Goal: Task Accomplishment & Management: Manage account settings

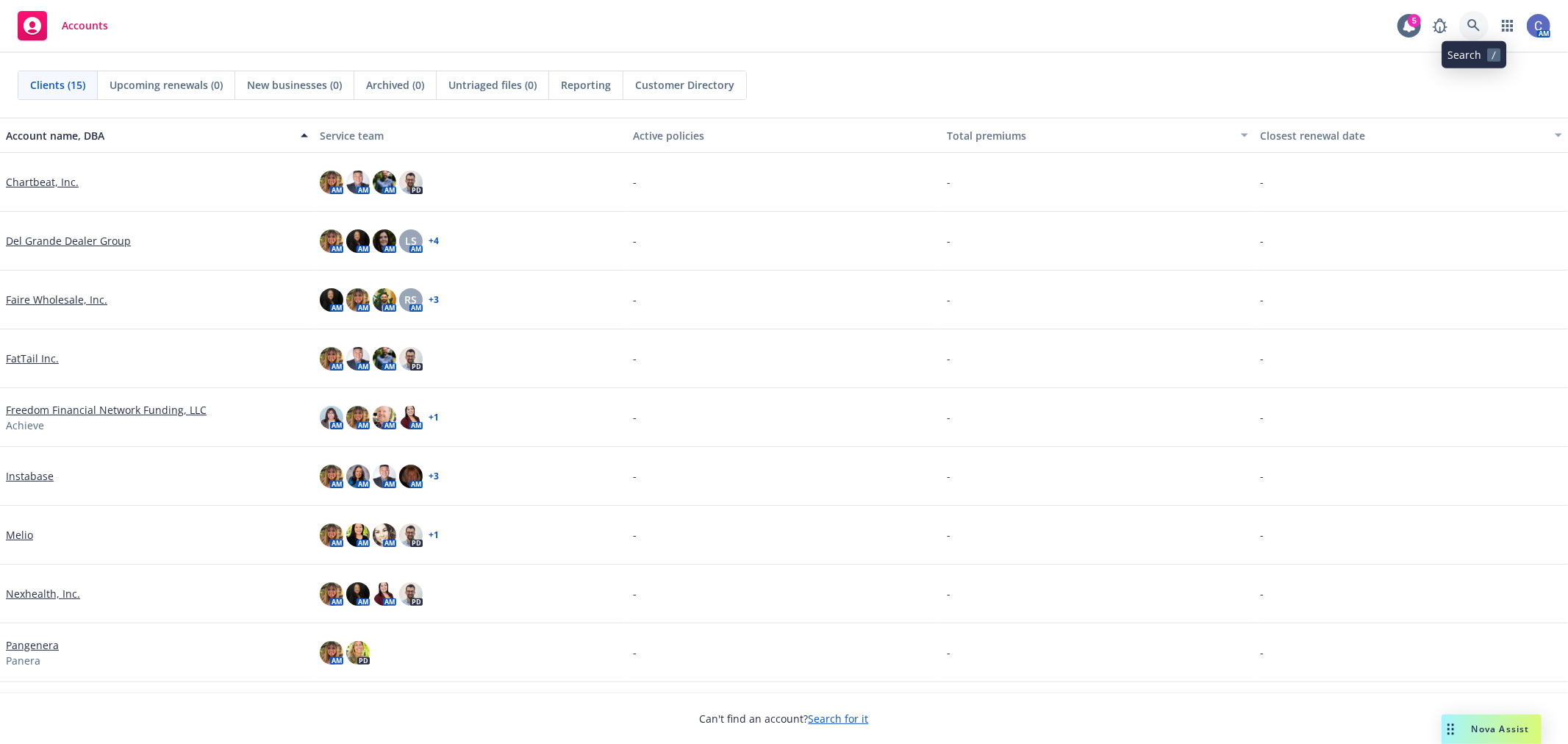
click at [1465, 18] on link at bounding box center [1473, 25] width 29 height 29
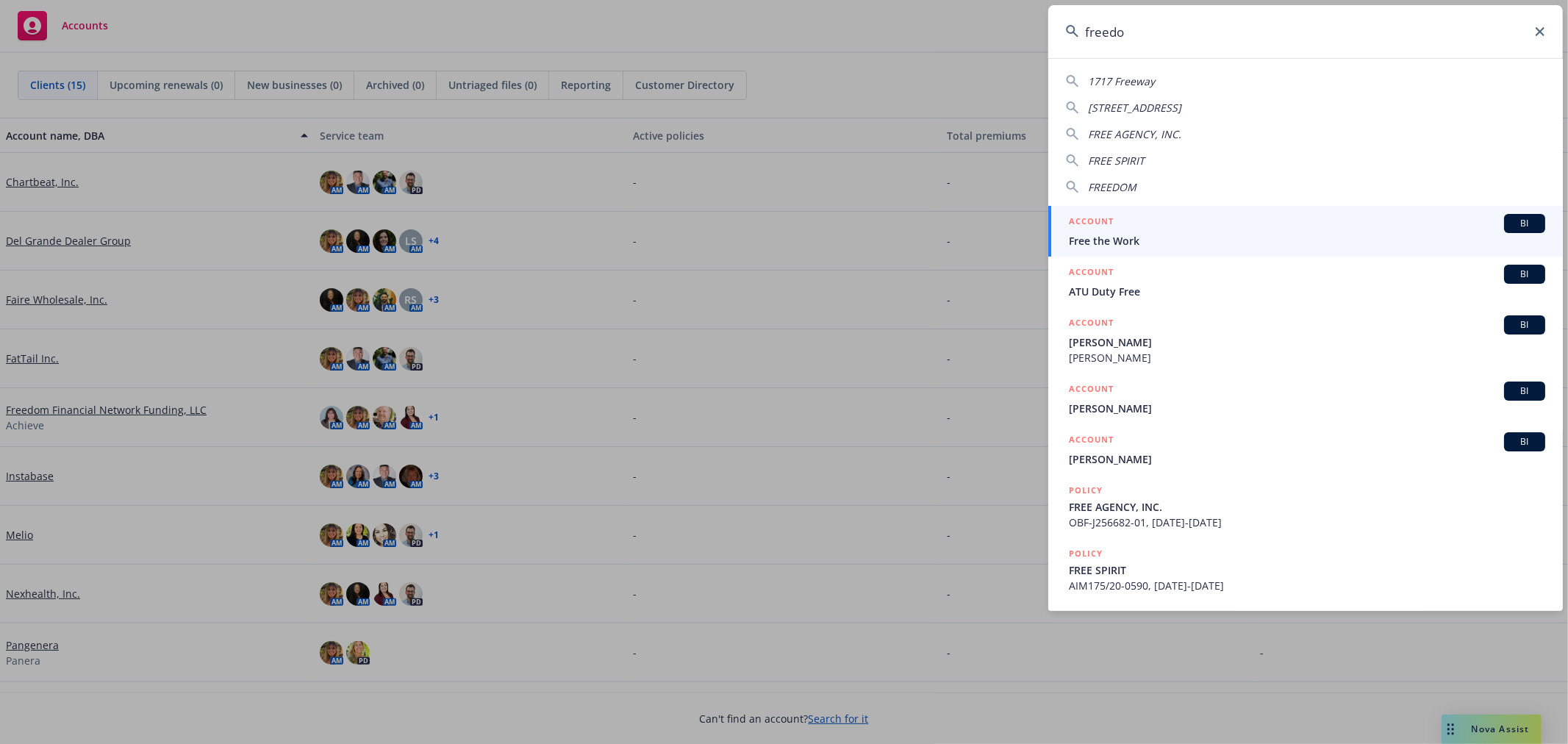
type input "freedom"
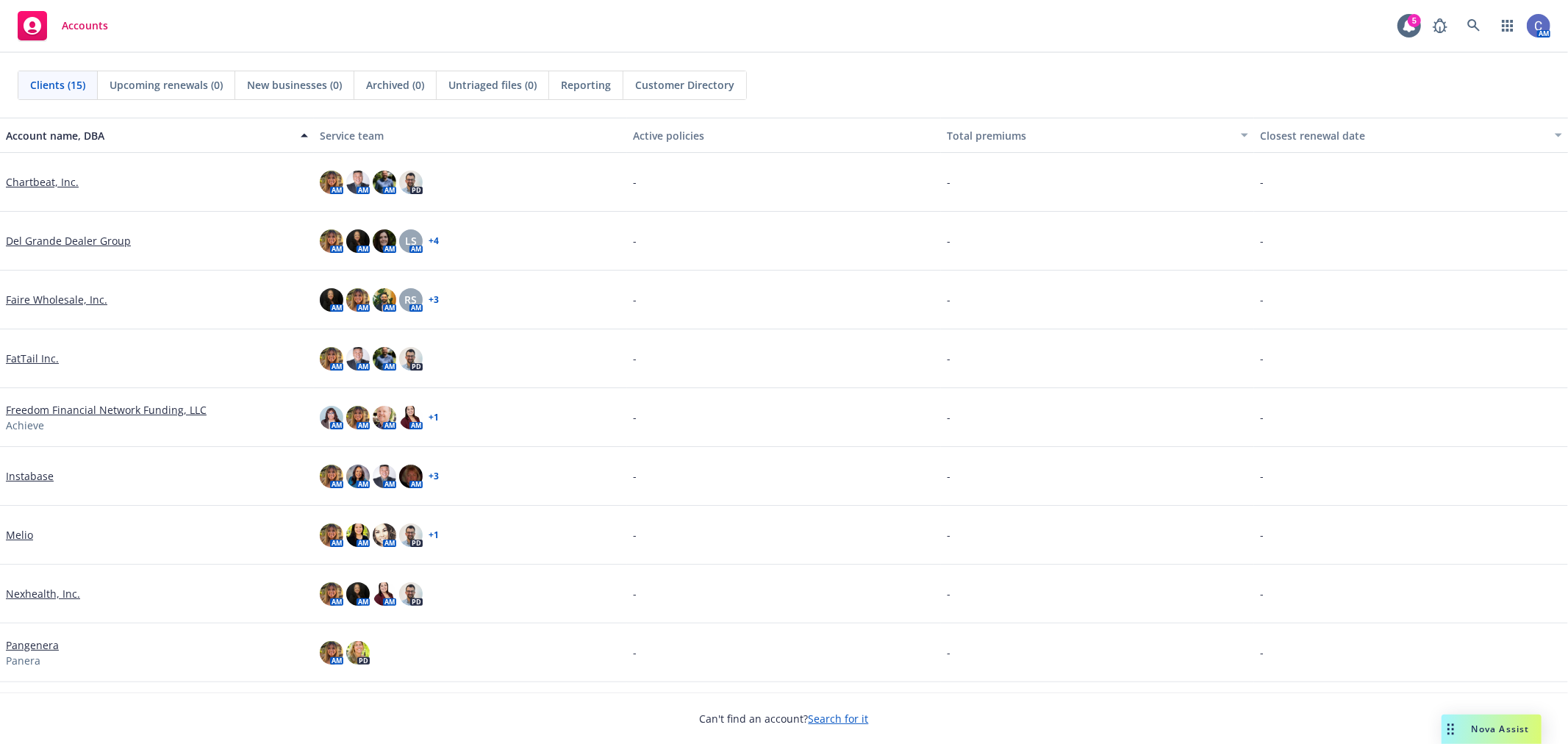
click at [56, 407] on link "Freedom Financial Network Funding, LLC" at bounding box center [106, 410] width 200 height 15
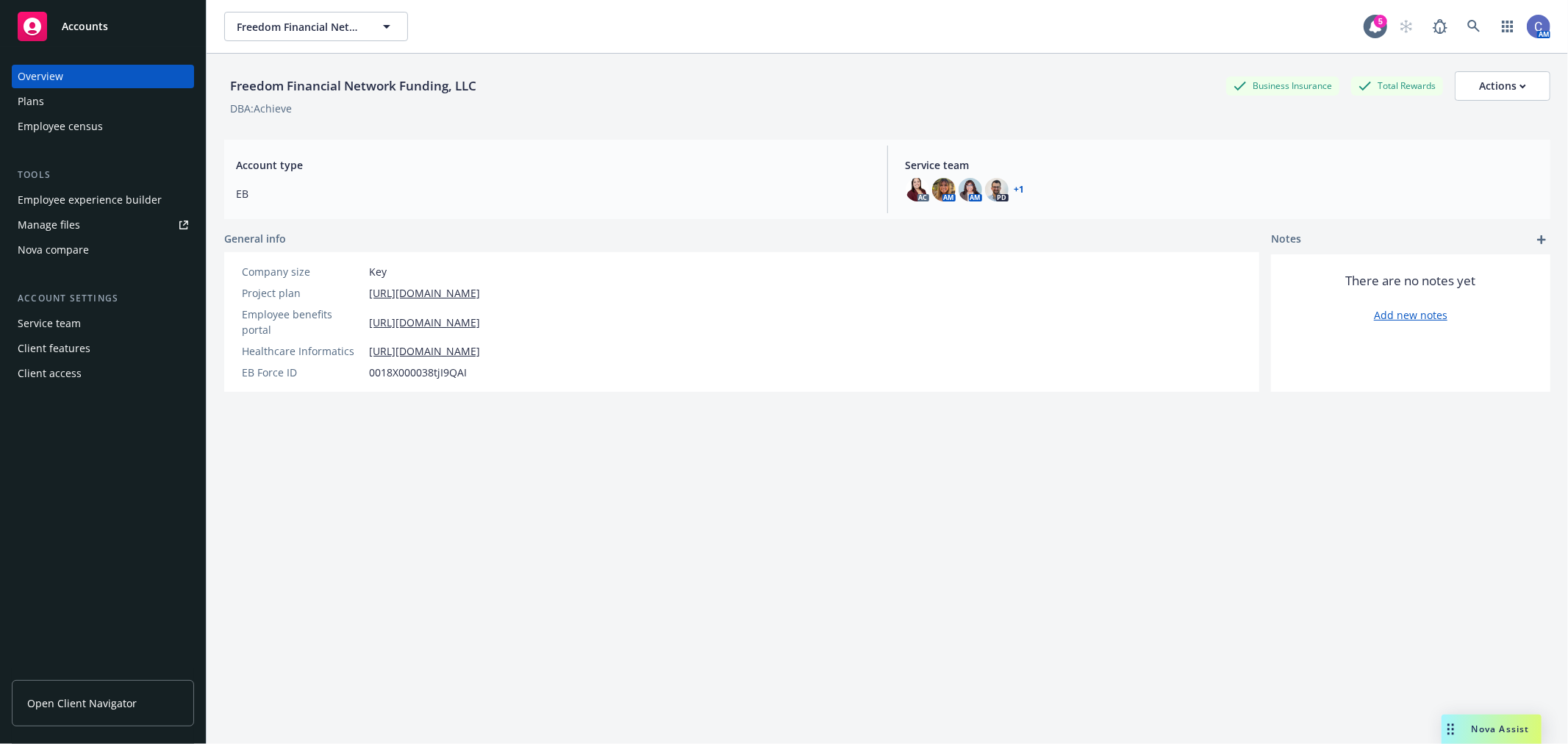
click at [75, 202] on div "Employee experience builder" at bounding box center [89, 200] width 144 height 24
click at [371, 25] on button "Freedom Financial Network Funding, LLC" at bounding box center [316, 26] width 184 height 29
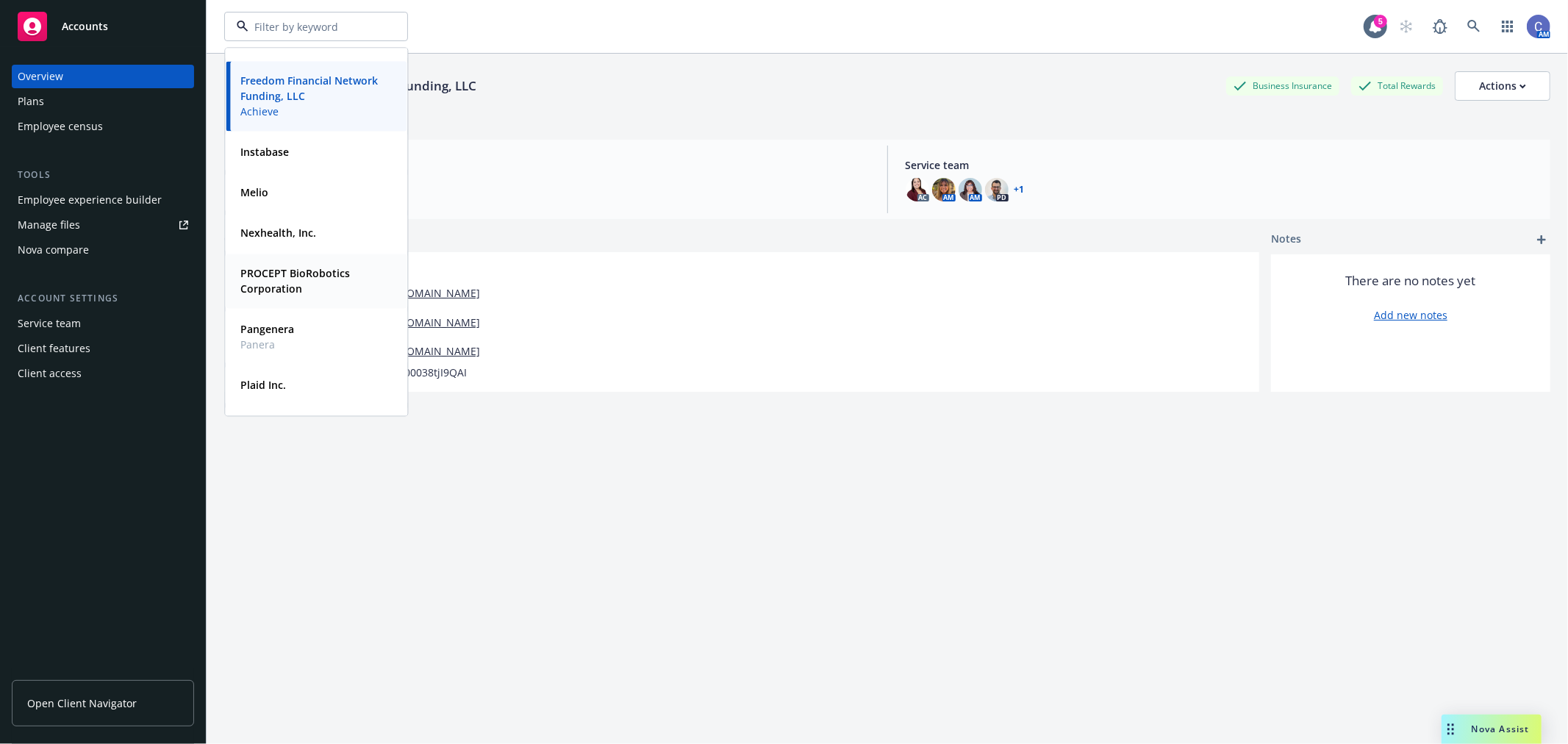
scroll to position [163, 0]
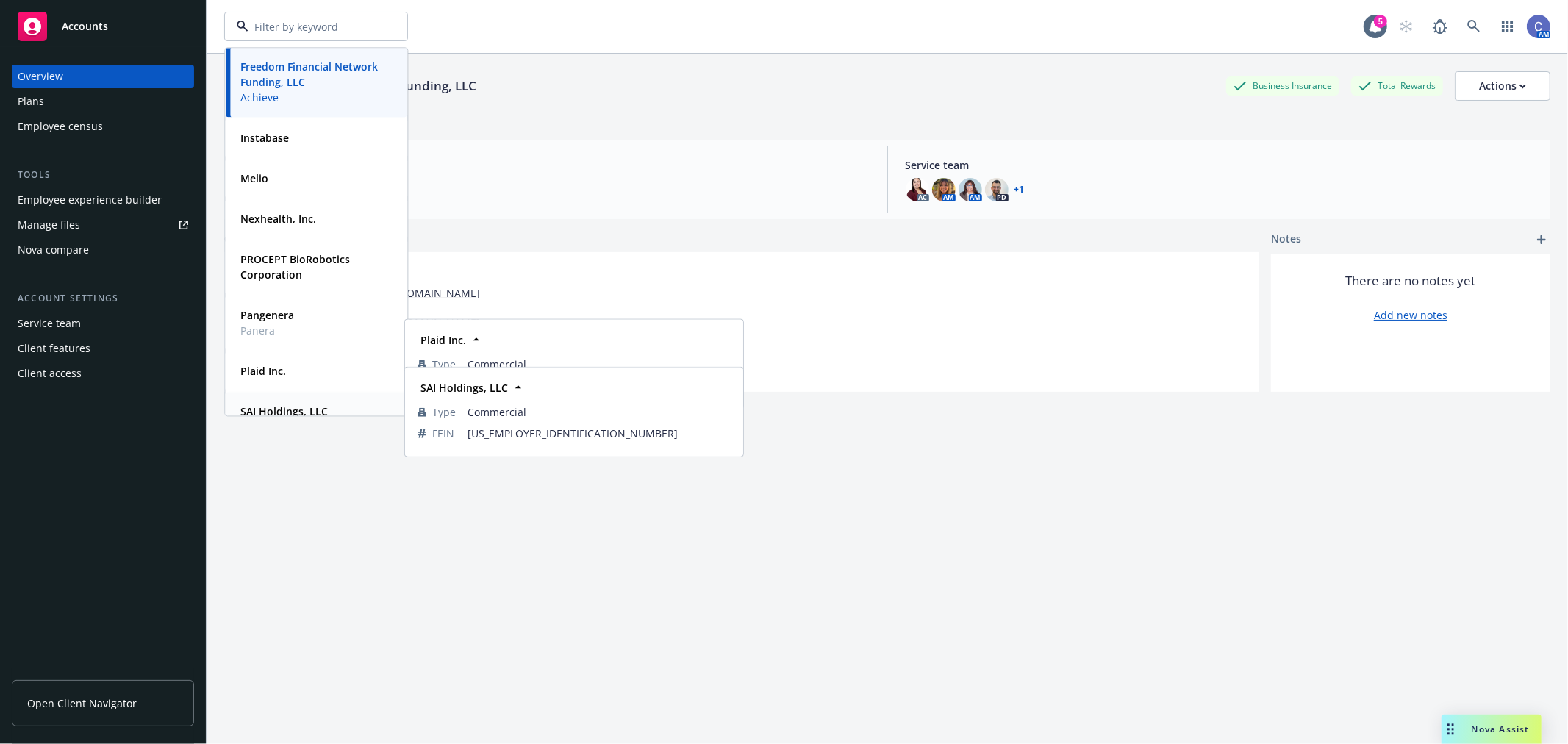
click at [287, 404] on strong "SAI Holdings, LLC" at bounding box center [284, 411] width 87 height 14
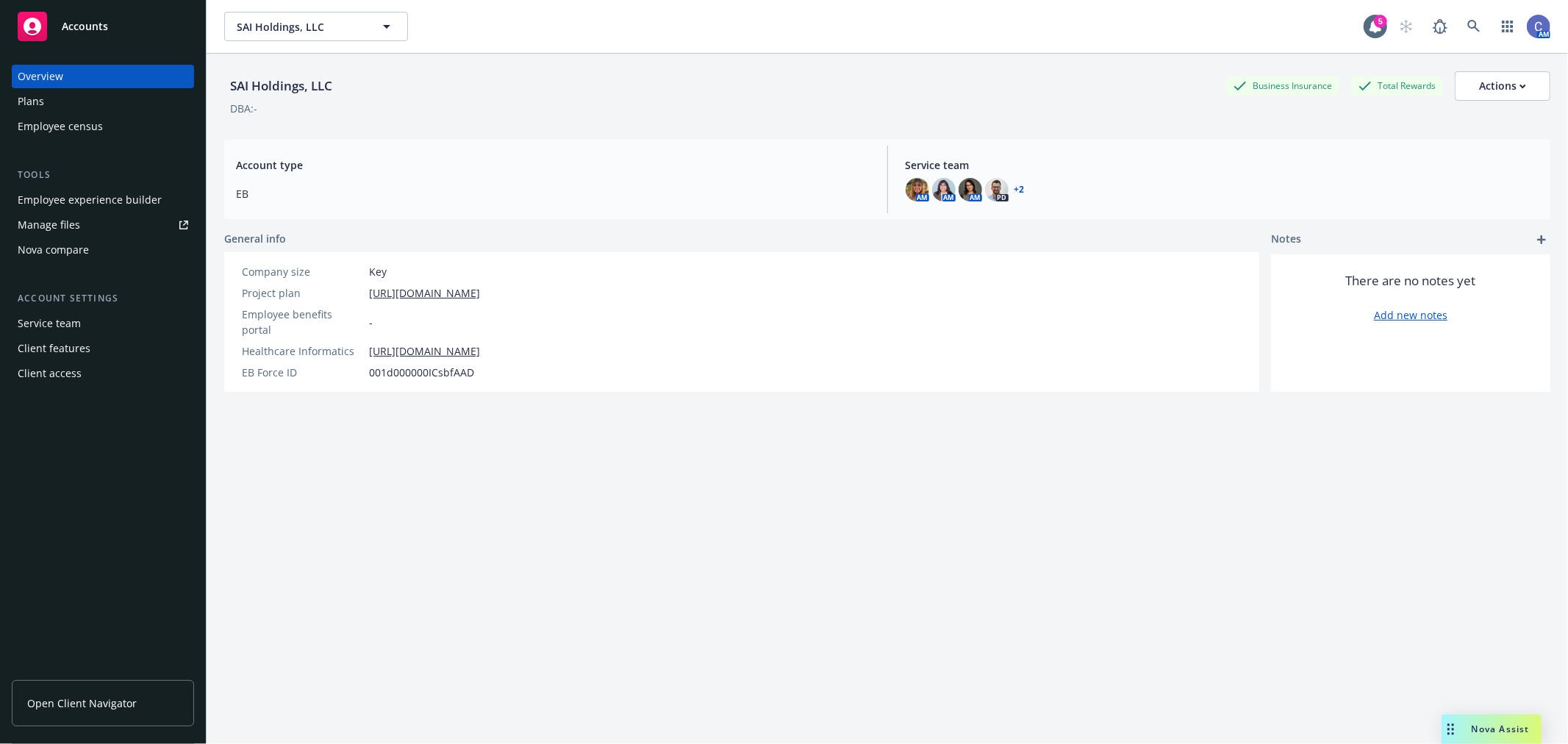
click at [67, 221] on div "Manage files" at bounding box center [48, 225] width 63 height 24
click at [330, 29] on span "SAI Holdings, LLC" at bounding box center [300, 26] width 127 height 15
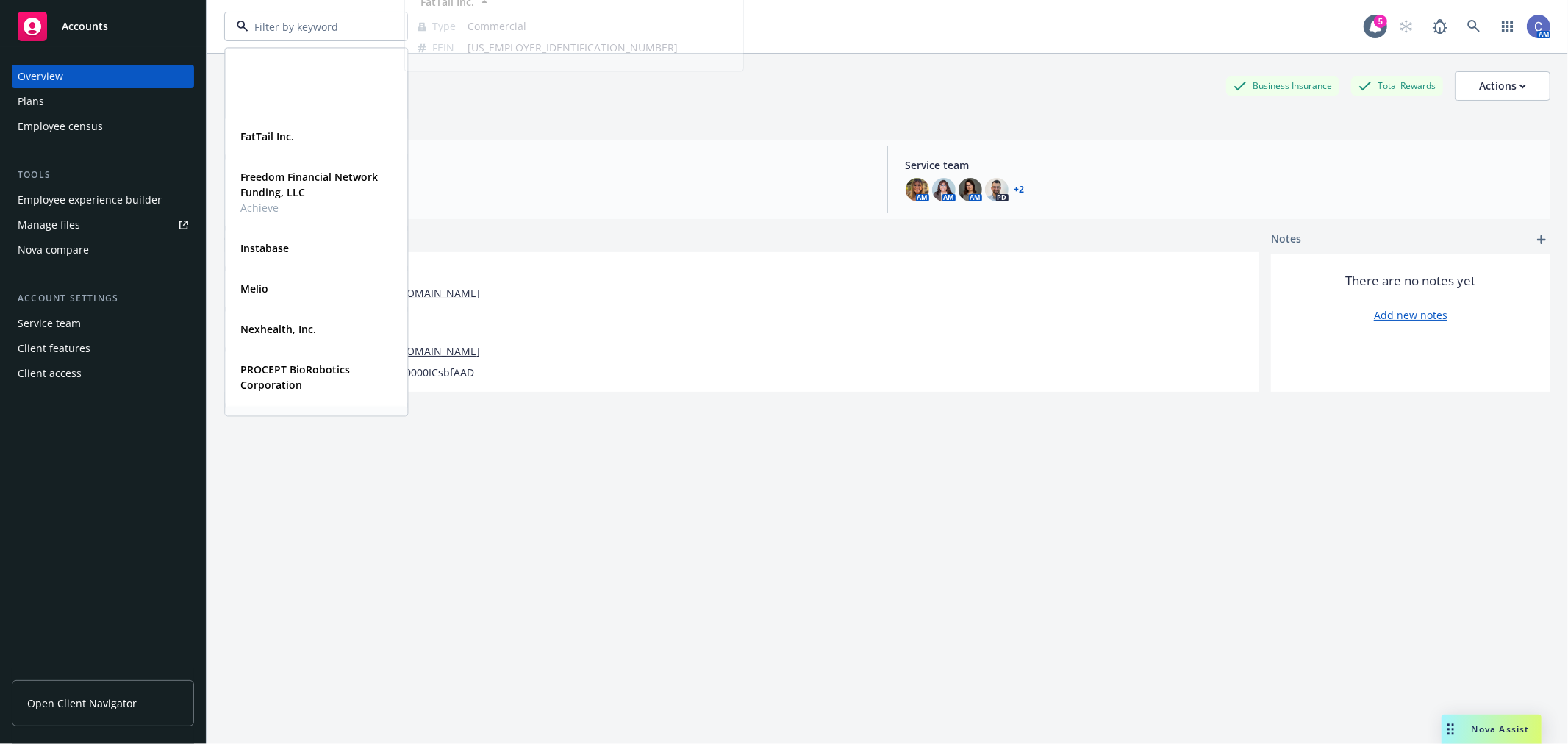
scroll to position [245, 0]
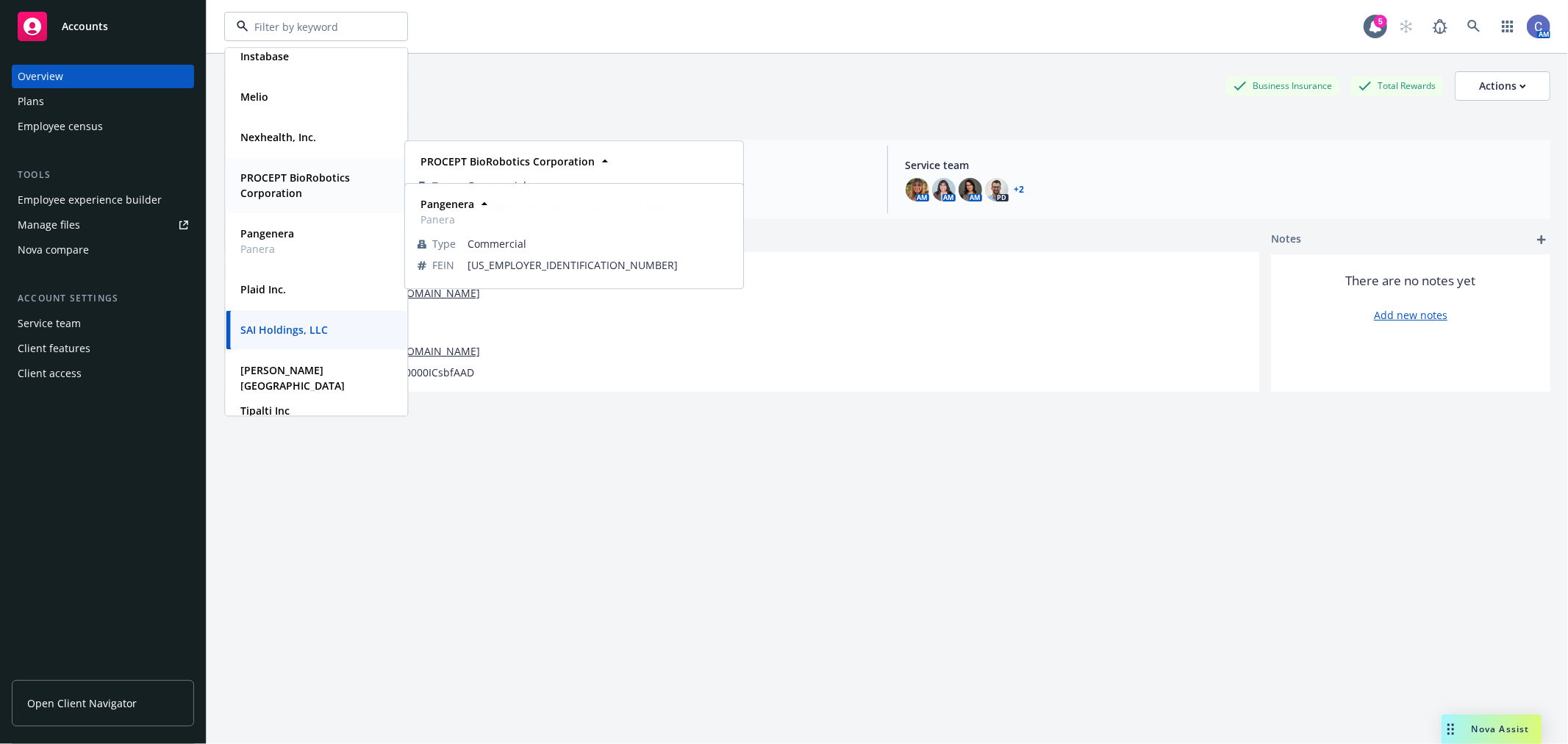
click at [276, 186] on strong "PROCEPT BioRobotics Corporation" at bounding box center [295, 185] width 109 height 29
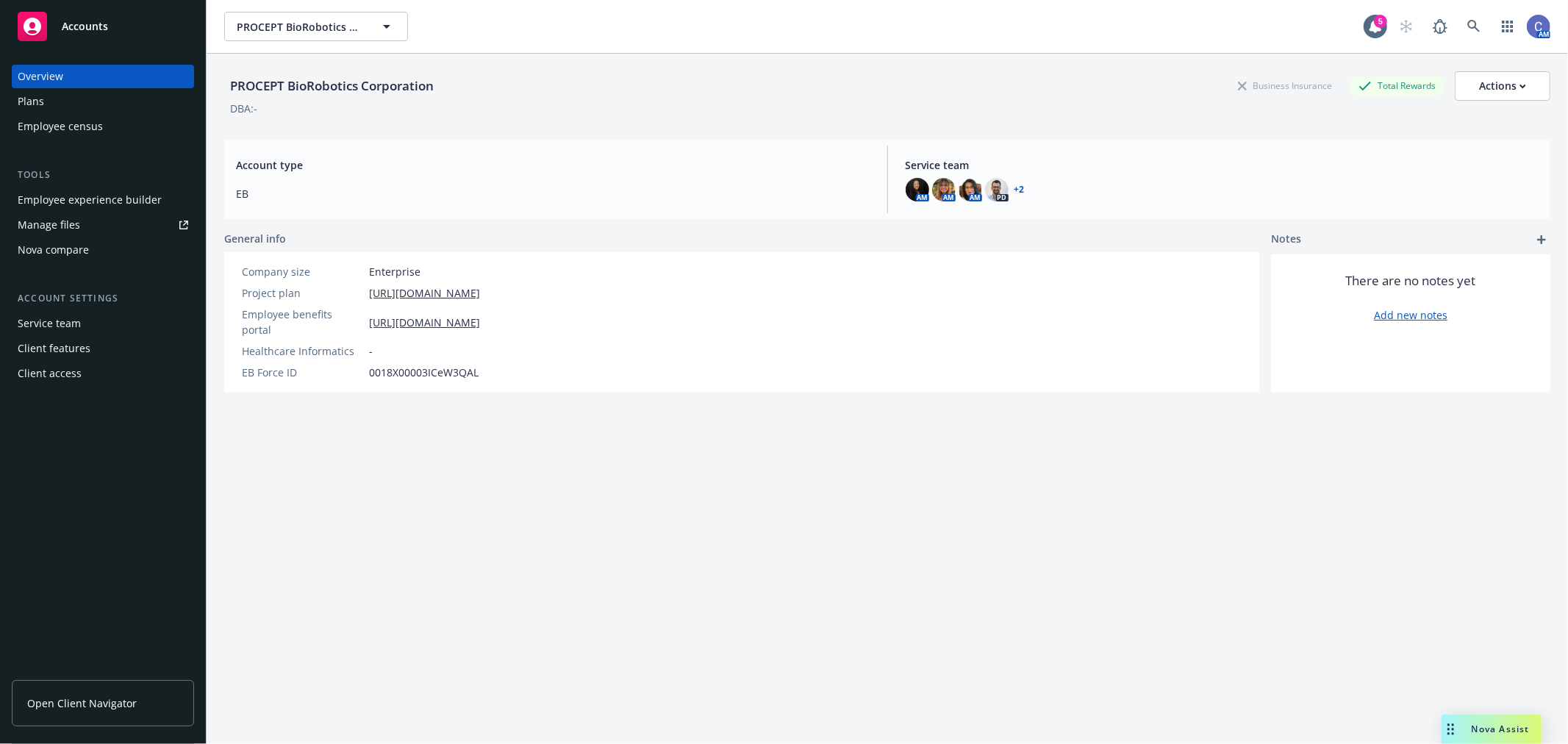
click at [91, 707] on span "Open Client Navigator" at bounding box center [82, 703] width 109 height 15
click at [1479, 79] on div "Actions" at bounding box center [1502, 86] width 47 height 28
click at [61, 365] on div "Client access" at bounding box center [49, 373] width 64 height 24
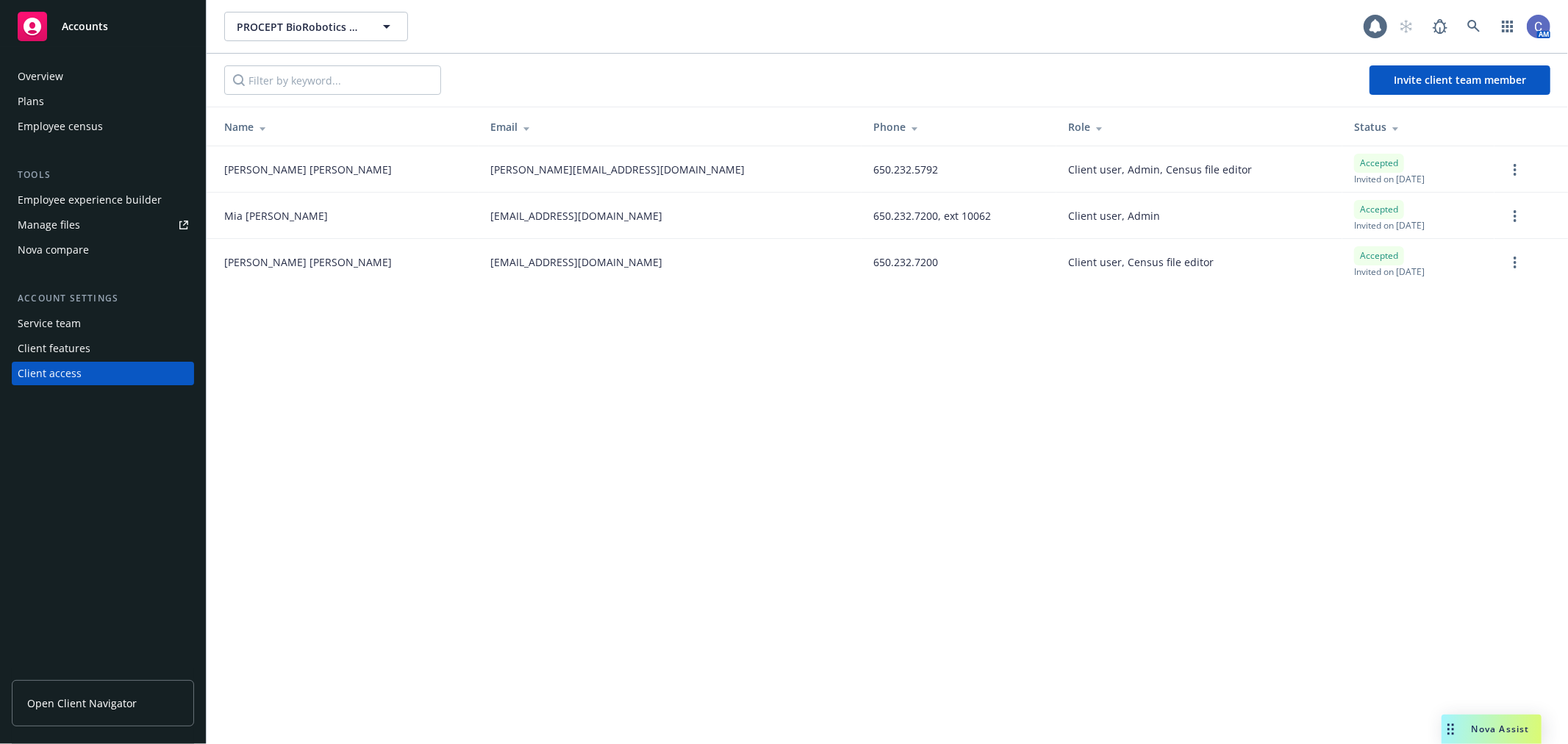
click at [55, 354] on div "Client features" at bounding box center [54, 349] width 73 height 24
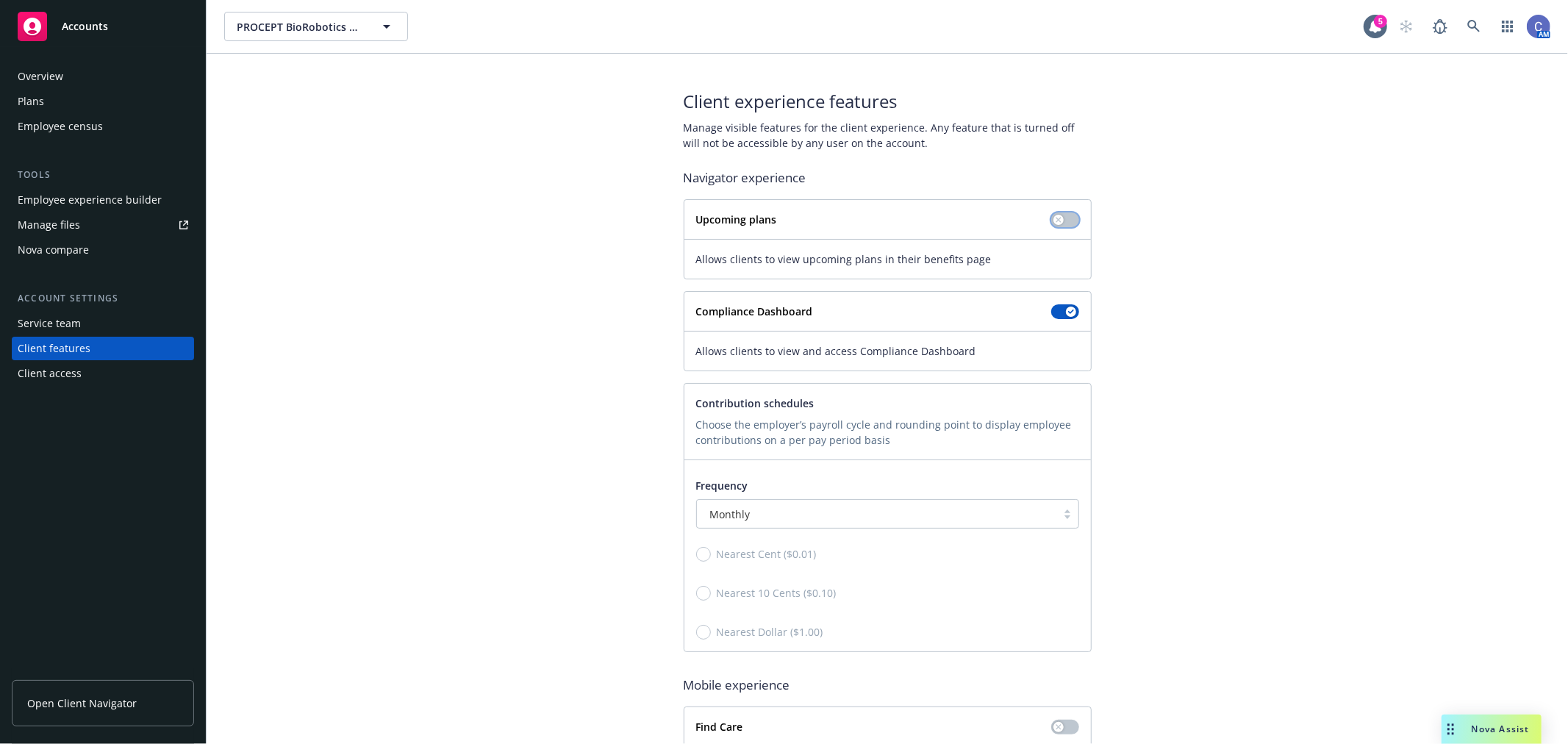
click at [1061, 221] on button "button" at bounding box center [1065, 219] width 28 height 15
click at [501, 392] on div "Client experience features Manage visible features for the client experience. A…" at bounding box center [886, 438] width 1326 height 698
click at [132, 196] on div "Employee experience builder" at bounding box center [89, 200] width 144 height 24
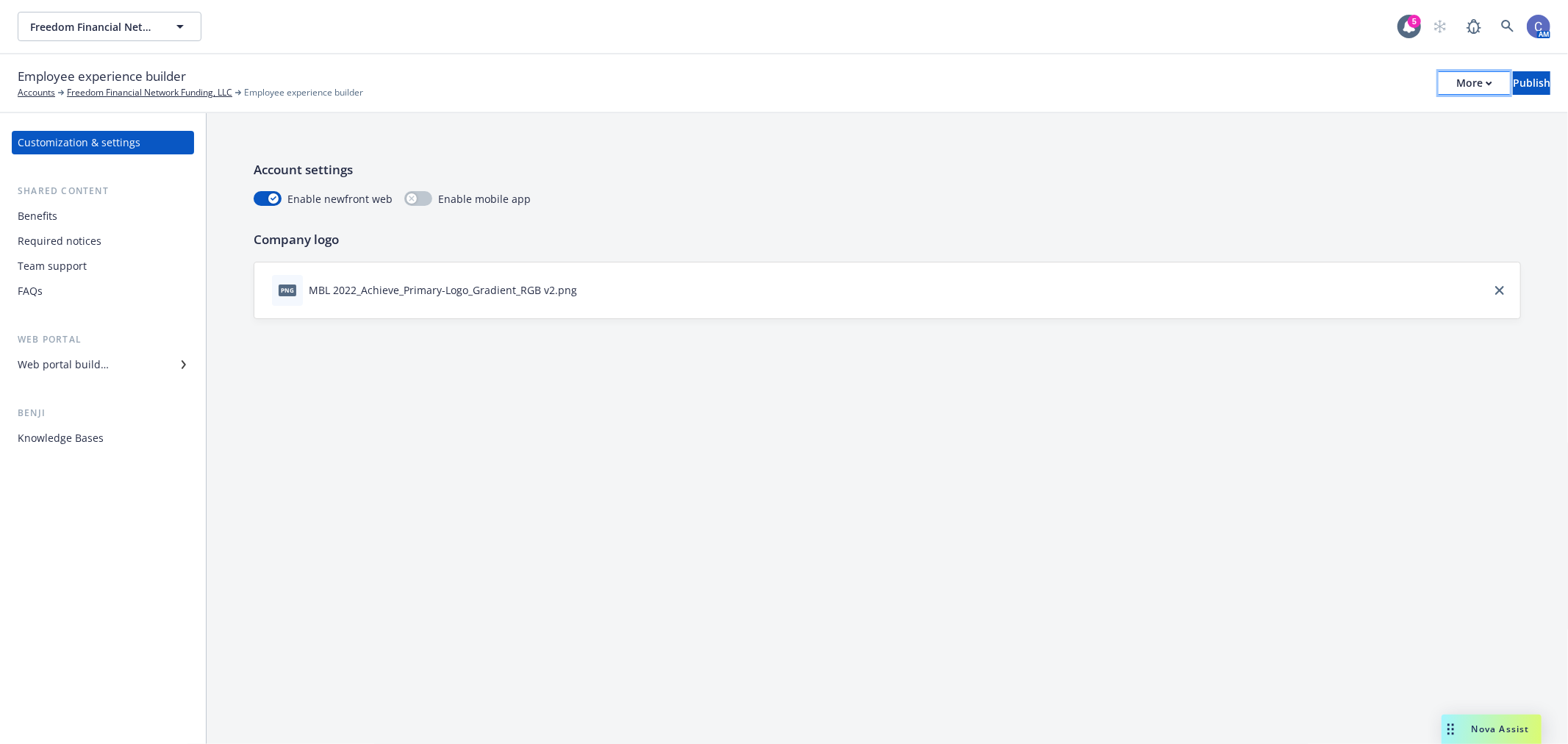
click at [1456, 84] on div "More" at bounding box center [1474, 83] width 36 height 22
click at [1346, 113] on link "Copy preview link" at bounding box center [1352, 116] width 217 height 29
click at [93, 370] on div "Web portal builder" at bounding box center [63, 365] width 91 height 24
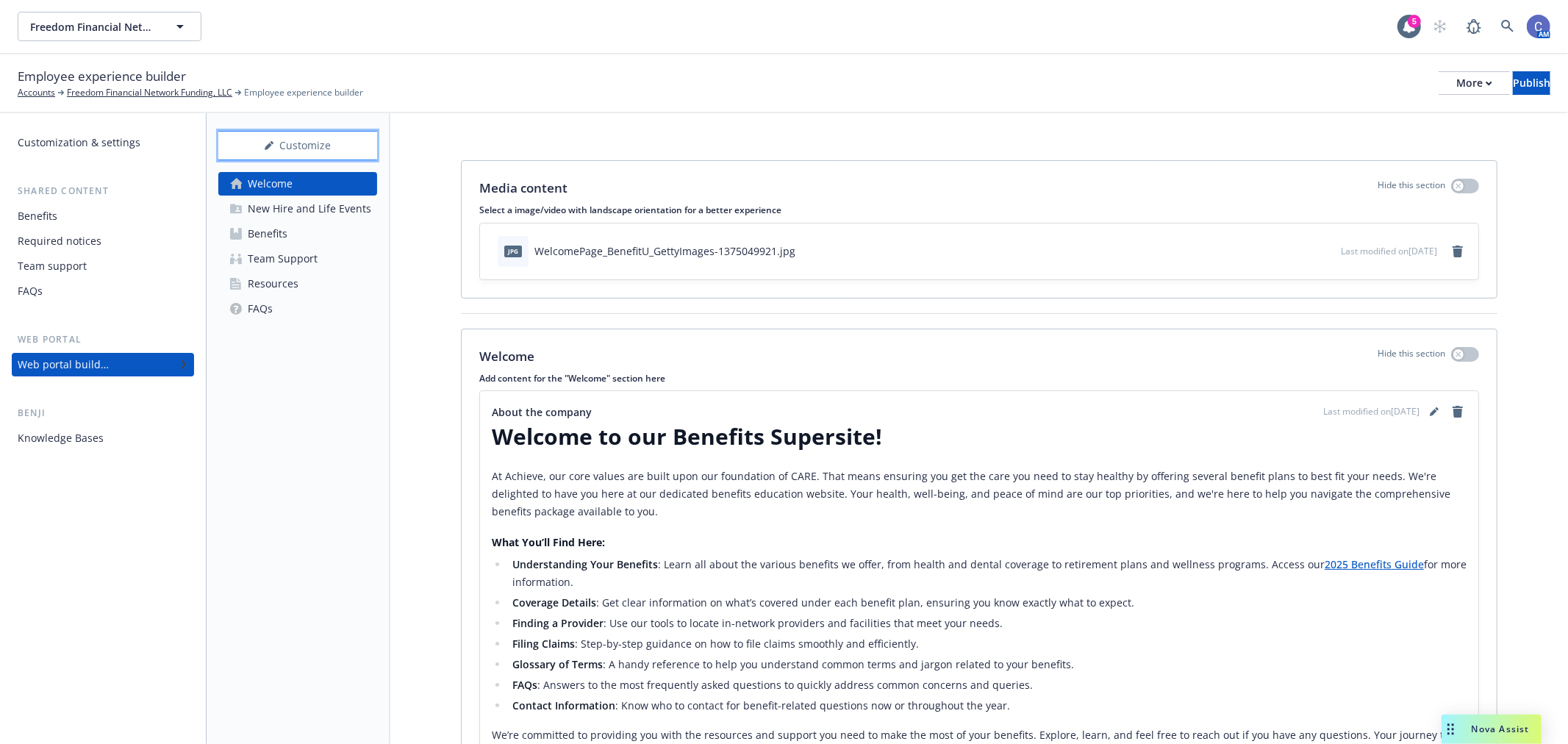
click at [325, 131] on button "Customize" at bounding box center [298, 146] width 158 height 29
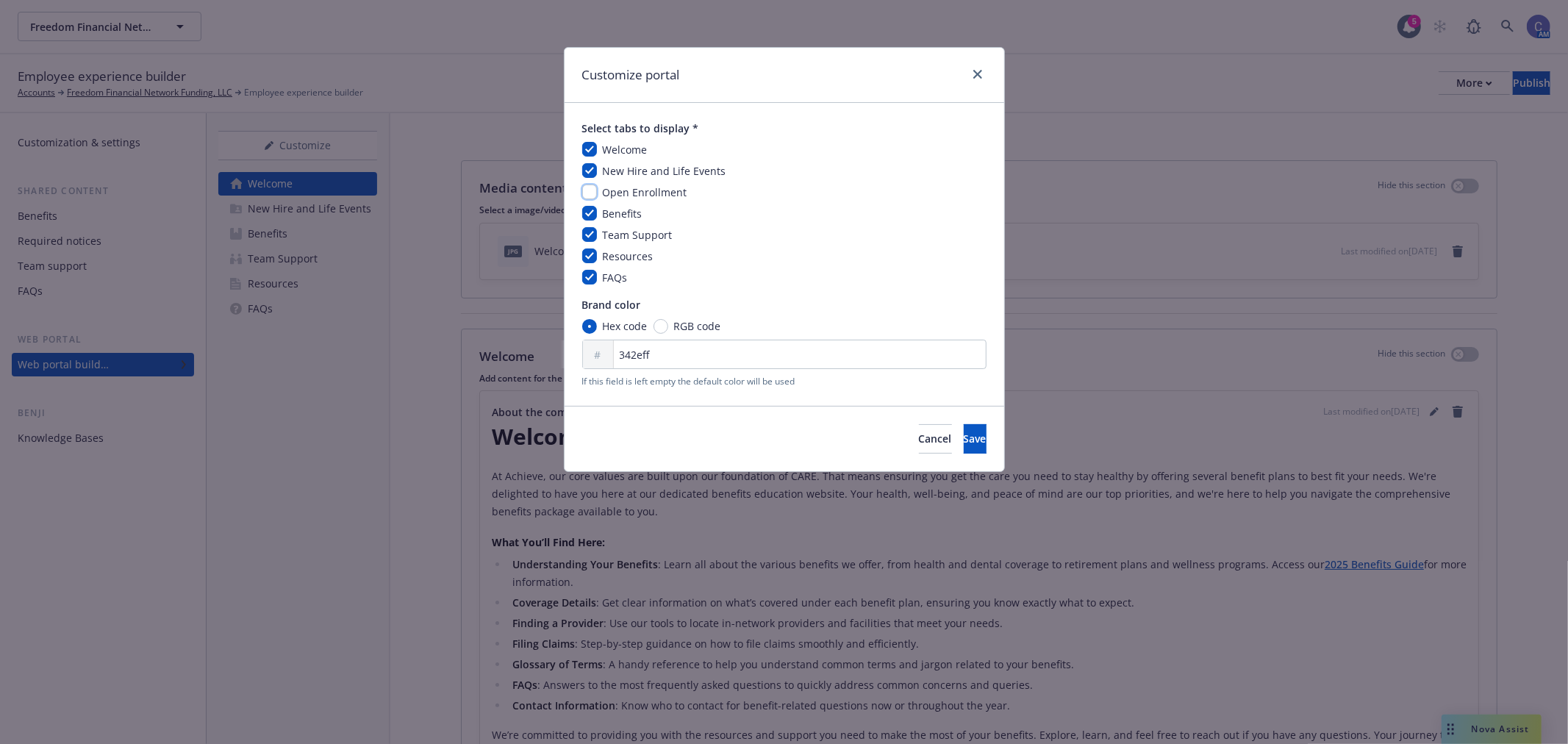
click at [590, 194] on input "checkbox" at bounding box center [590, 192] width 15 height 15
checkbox input "true"
drag, startPoint x: 961, startPoint y: 444, endPoint x: 1492, endPoint y: 534, distance: 538.6
click at [1447, 525] on div "Customize portal Select tabs to display * Welcome New Hire and Life Events Open…" at bounding box center [784, 372] width 1568 height 744
click at [964, 436] on span "Save" at bounding box center [975, 438] width 23 height 14
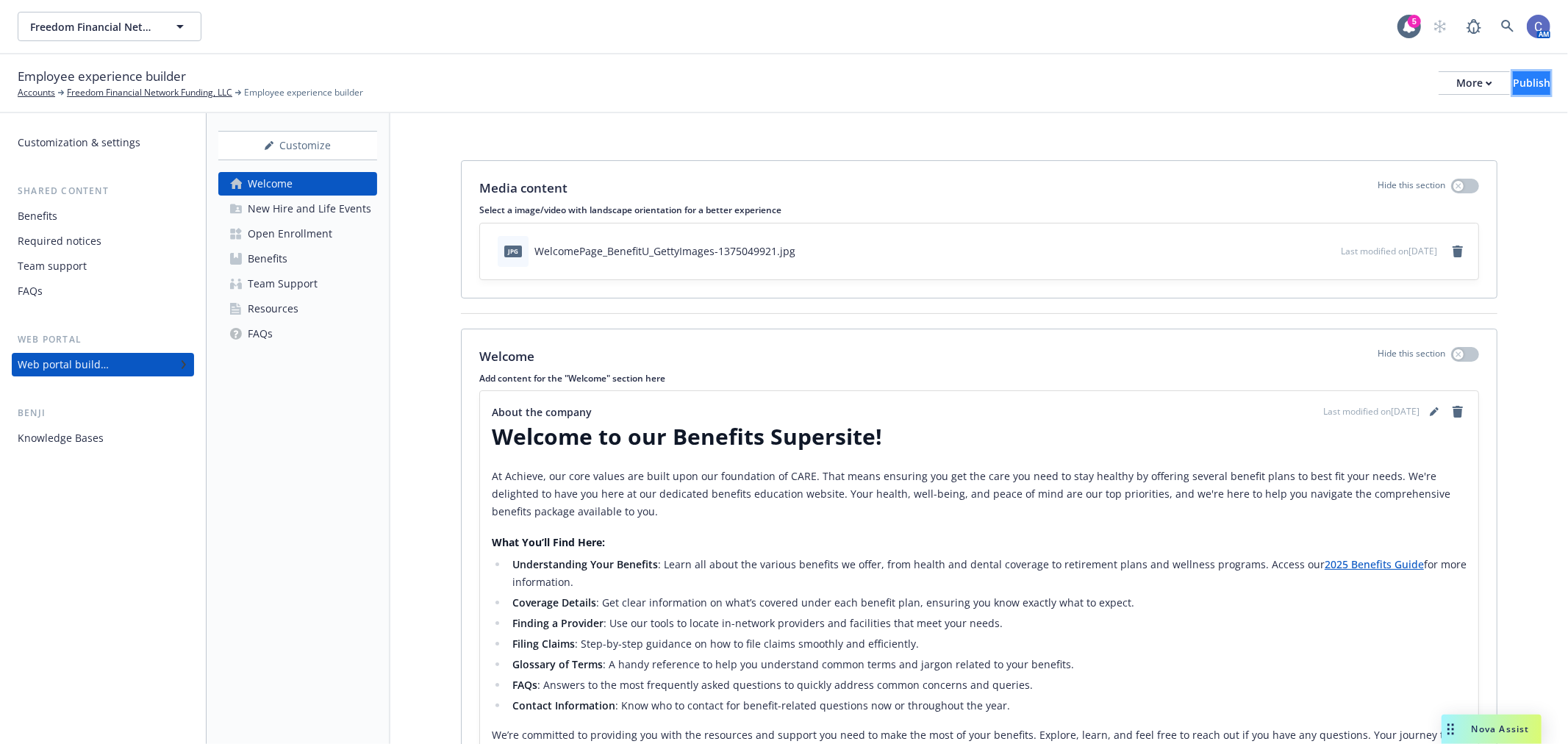
click at [1512, 91] on div "Publish" at bounding box center [1531, 83] width 37 height 22
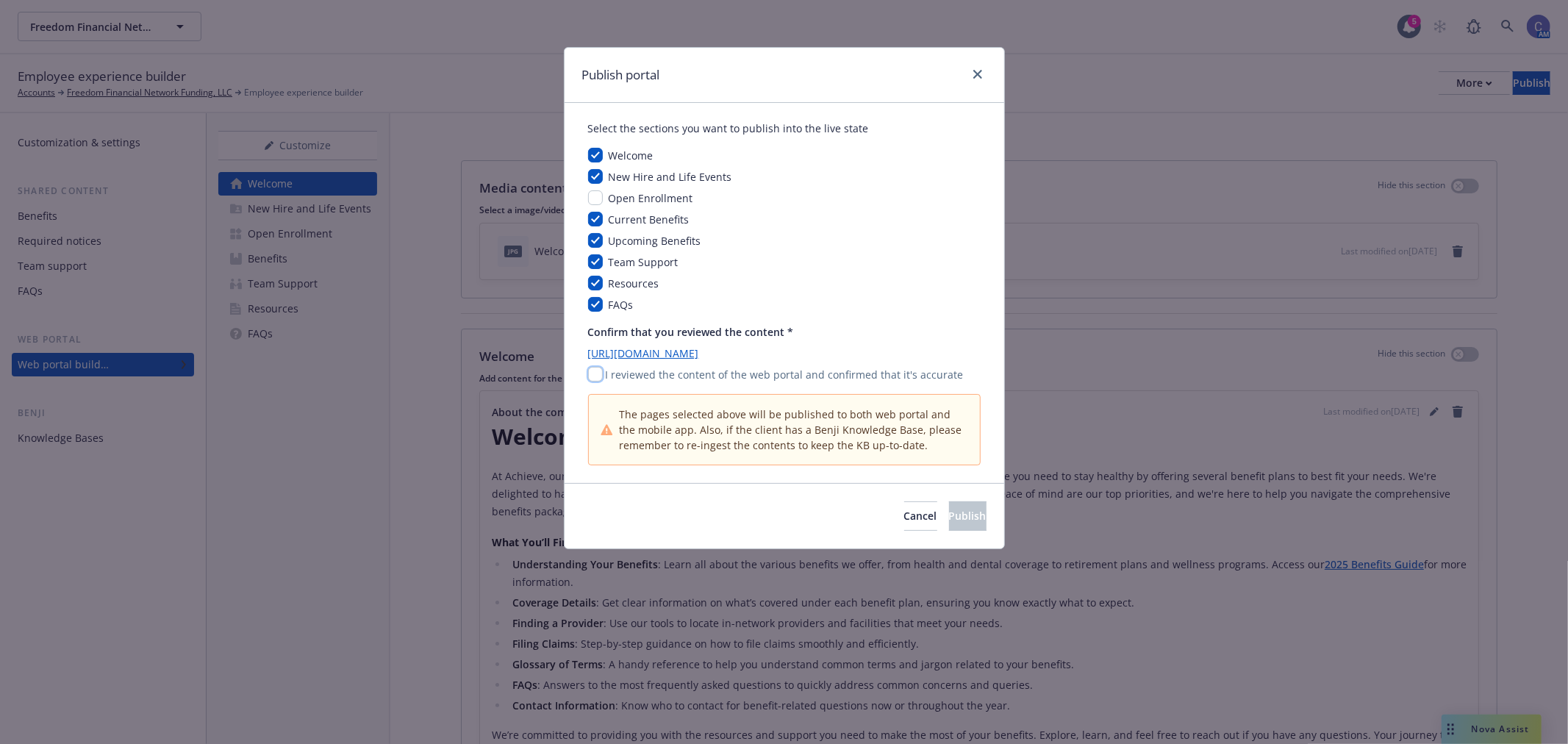
click at [595, 373] on input "checkbox" at bounding box center [595, 374] width 15 height 15
checkbox input "true"
click at [959, 524] on button "Publish" at bounding box center [967, 516] width 37 height 29
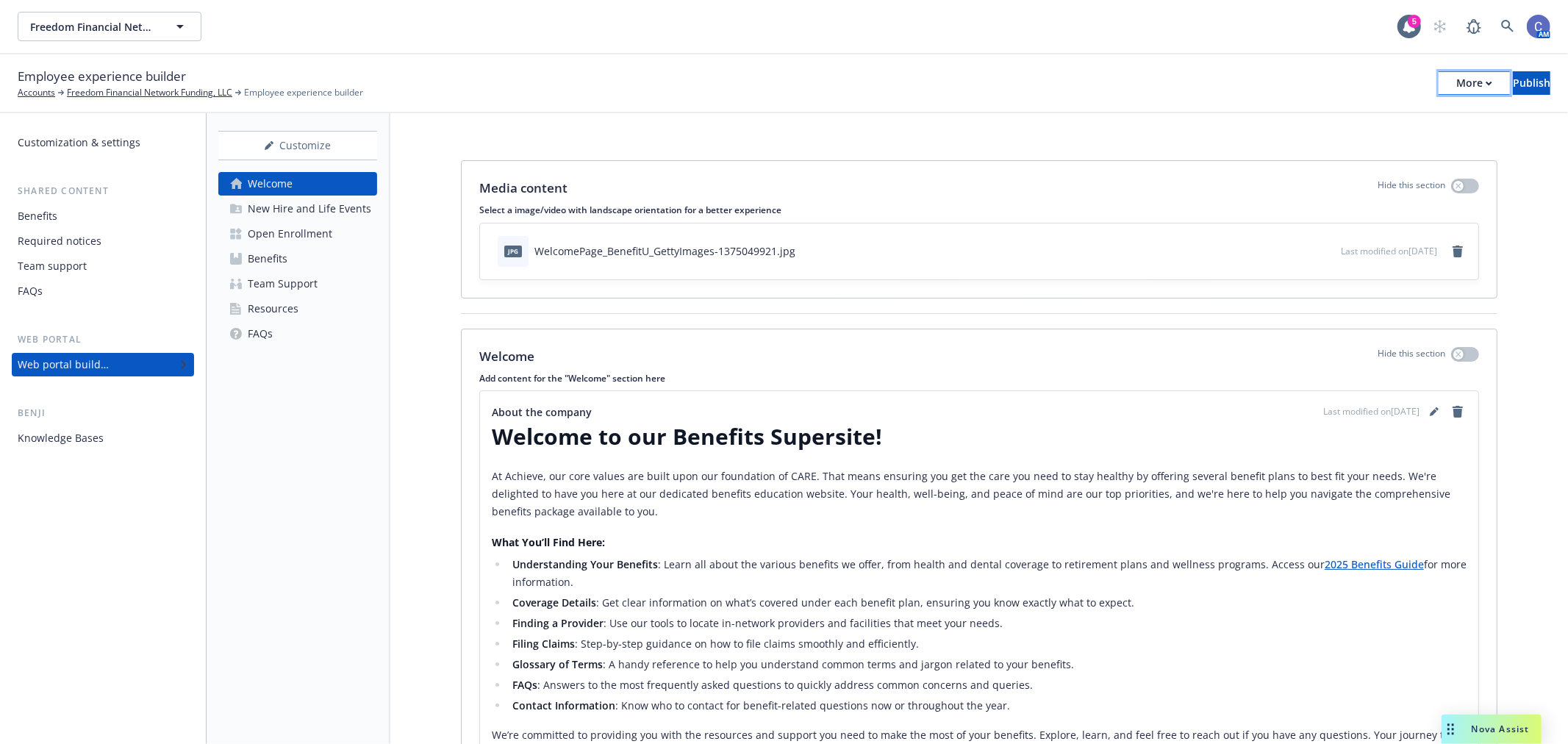
click at [1456, 78] on div "More" at bounding box center [1474, 83] width 36 height 22
click at [1533, 187] on div "Media content Hide this section Select a image/video with landscape orientation…" at bounding box center [979, 507] width 1178 height 790
click at [1512, 94] on div "Employee experience builder Accounts Freedom Financial Network Funding, LLC Emp…" at bounding box center [784, 83] width 1533 height 33
click at [1512, 86] on div "Publish" at bounding box center [1531, 83] width 37 height 22
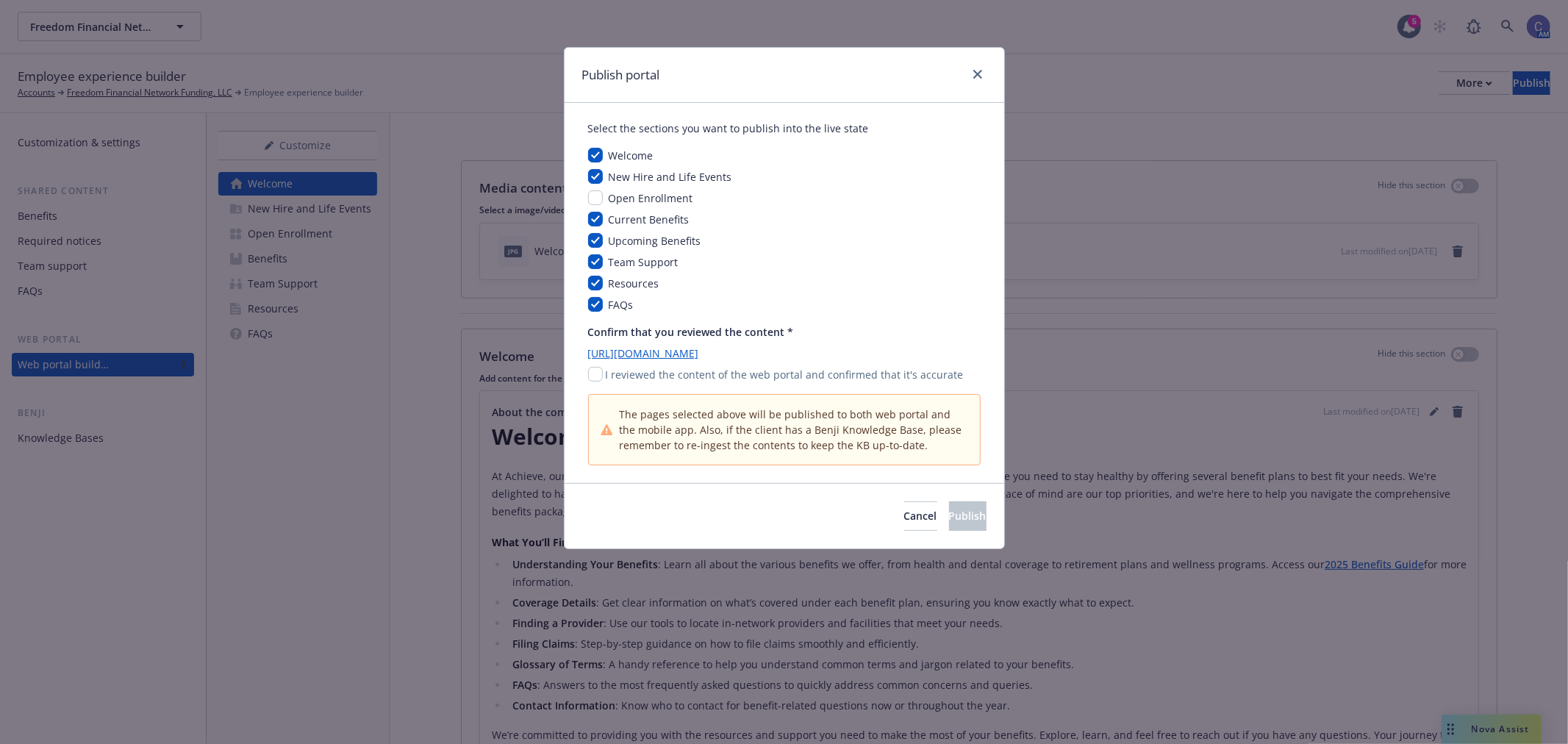
click at [604, 205] on div "Open Enrollment" at bounding box center [649, 198] width 94 height 15
click at [597, 199] on input "checkbox" at bounding box center [595, 198] width 15 height 15
checkbox input "true"
click at [601, 381] on div "I reviewed the content of the web portal and confirmed that it's accurate" at bounding box center [784, 374] width 392 height 15
click at [598, 380] on input "checkbox" at bounding box center [595, 374] width 15 height 15
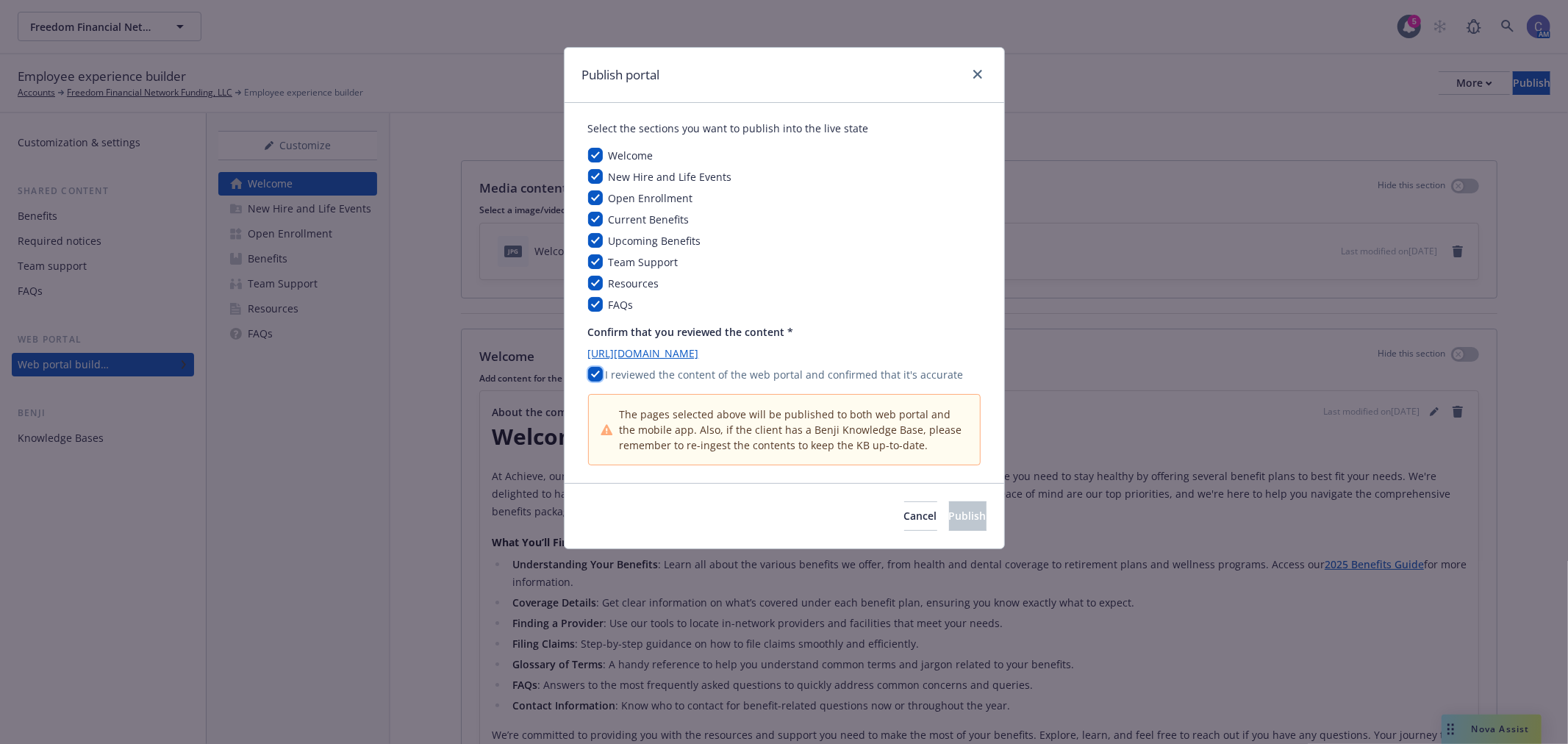
checkbox input "true"
click at [949, 511] on span "Publish" at bounding box center [967, 515] width 37 height 14
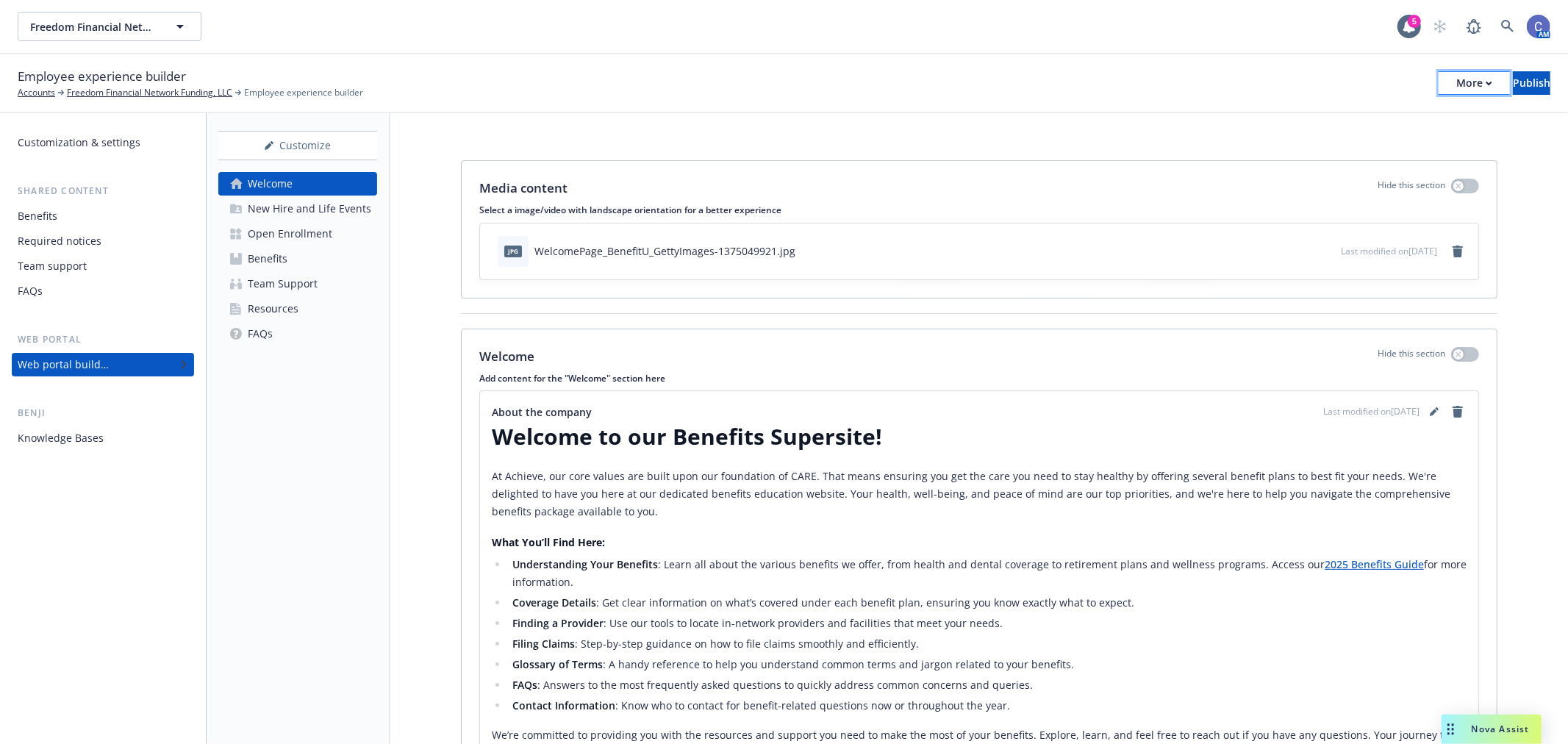
click at [1456, 89] on div "More" at bounding box center [1474, 83] width 36 height 22
click at [1318, 144] on link "Copy portal link" at bounding box center [1352, 146] width 217 height 29
click at [315, 156] on div "Customize" at bounding box center [298, 146] width 158 height 28
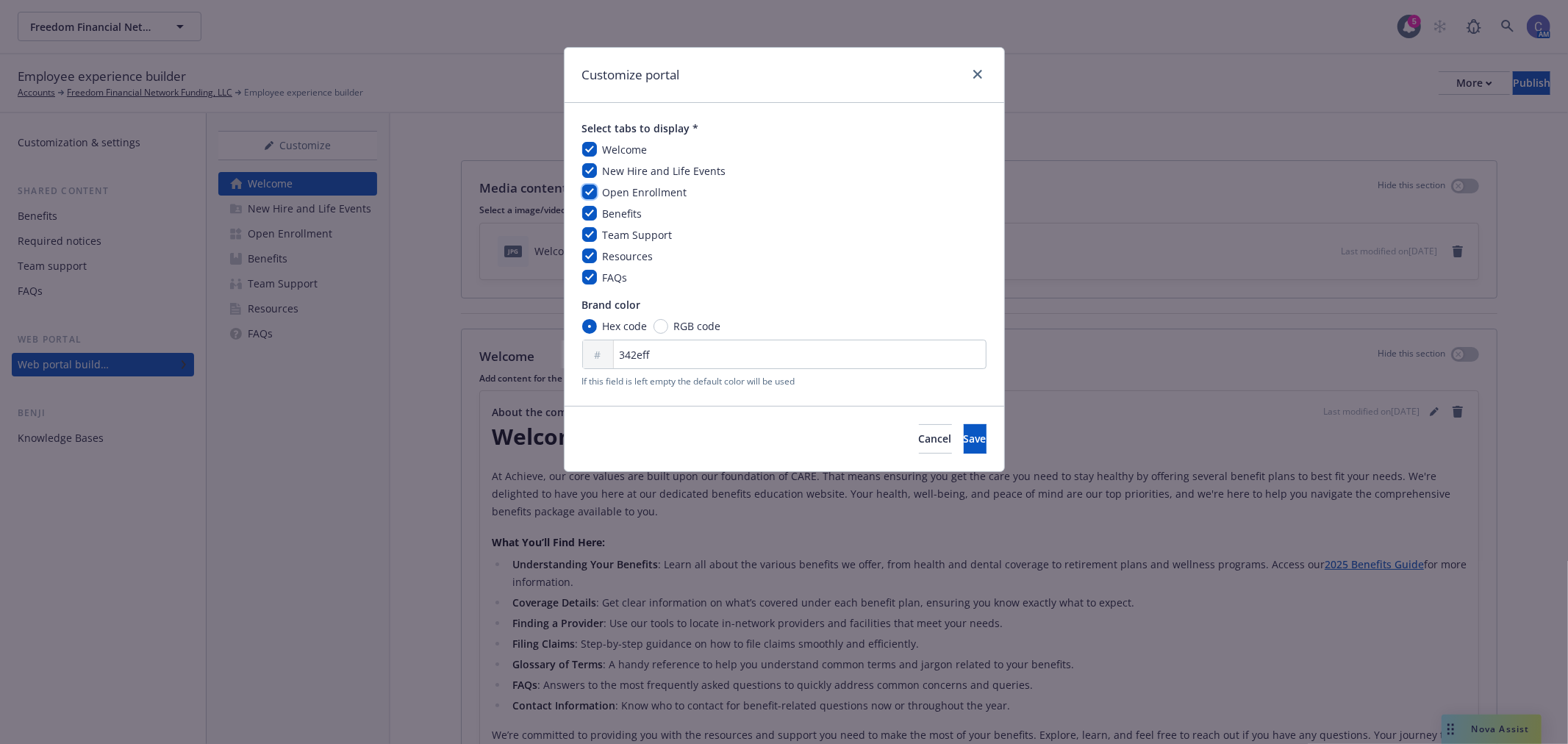
click at [591, 189] on input "checkbox" at bounding box center [590, 192] width 15 height 15
checkbox input "false"
click at [964, 440] on span "Save" at bounding box center [975, 438] width 23 height 14
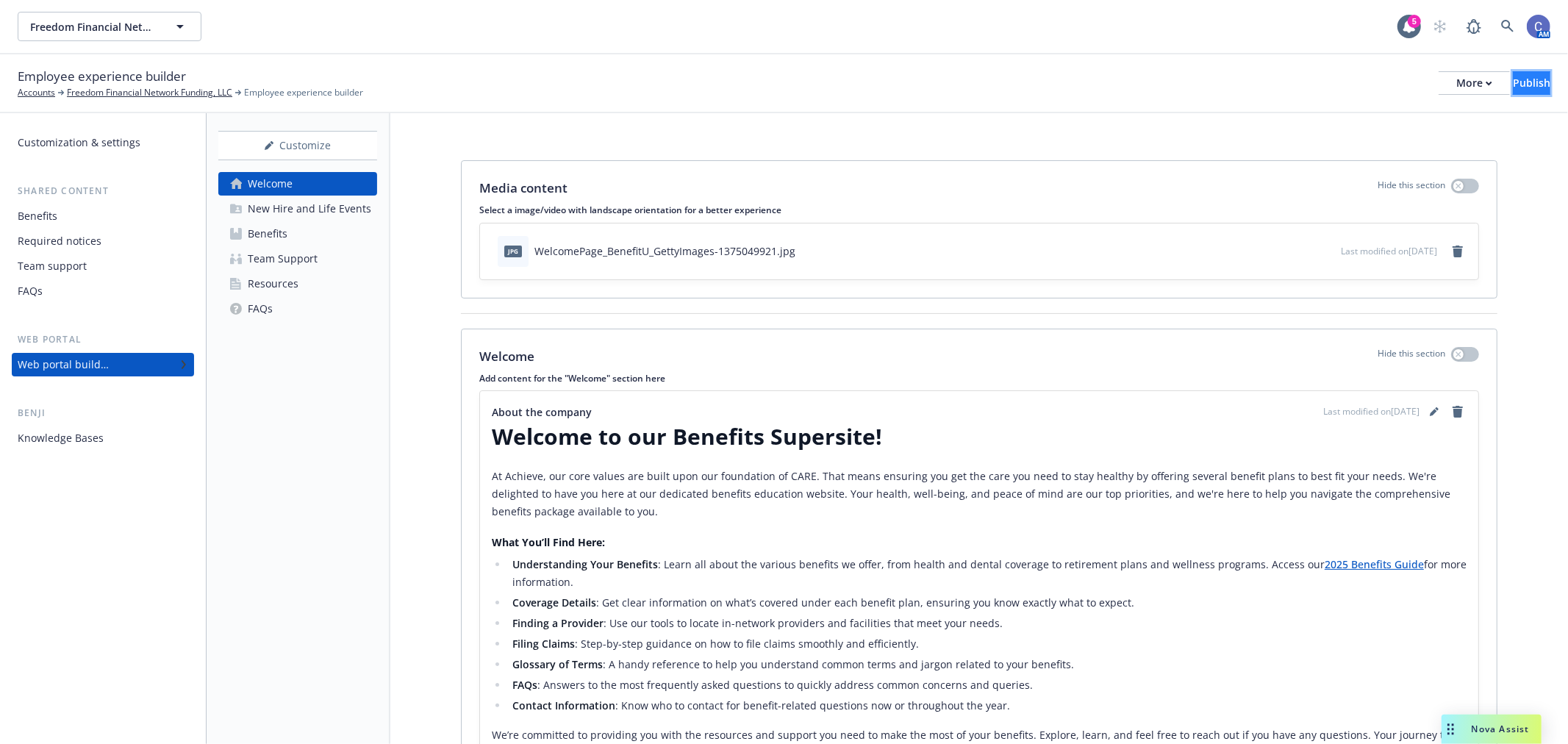
click at [1512, 87] on div "Publish" at bounding box center [1531, 83] width 37 height 22
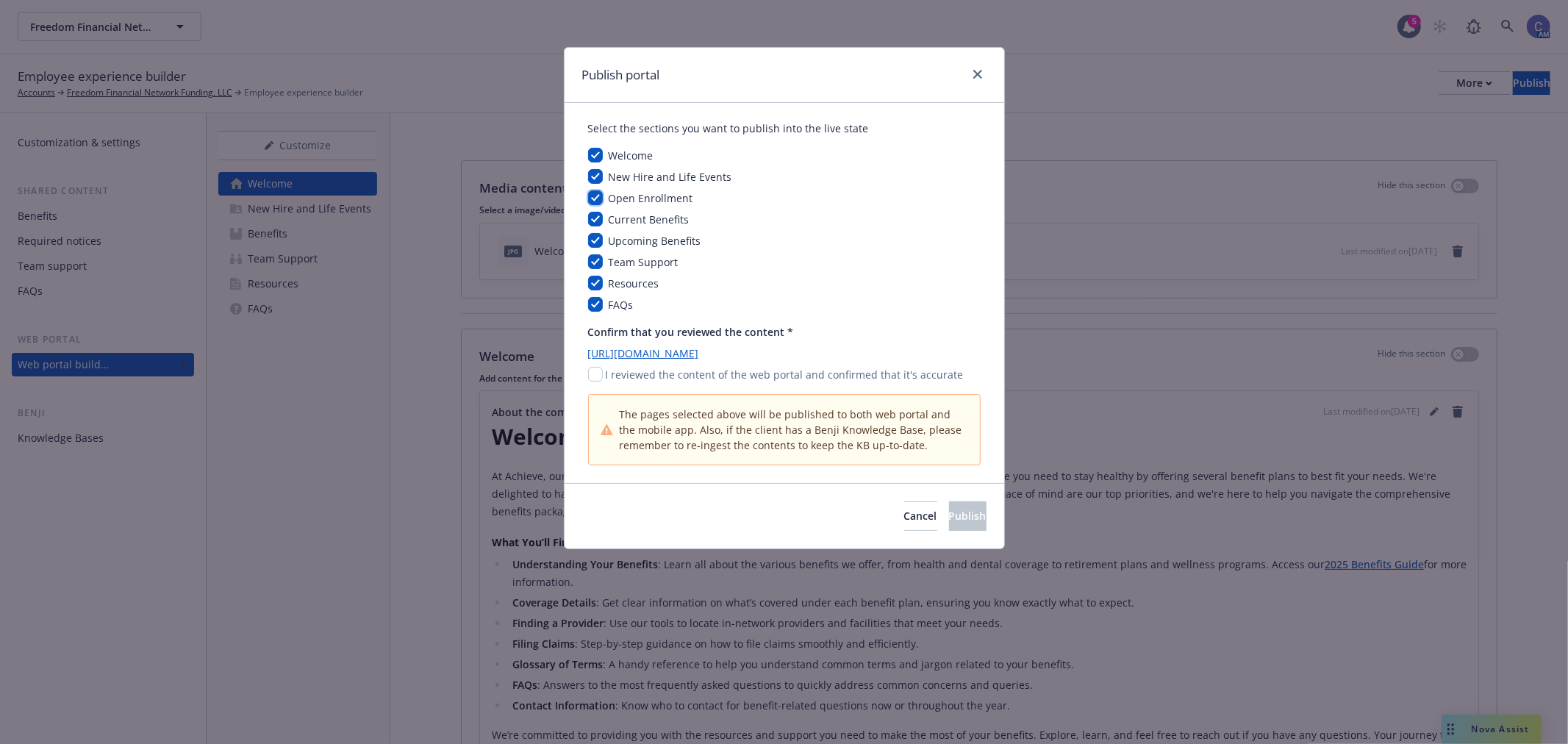
click at [598, 199] on input "checkbox" at bounding box center [595, 198] width 15 height 15
checkbox input "false"
click at [592, 375] on input "checkbox" at bounding box center [595, 374] width 15 height 15
checkbox input "true"
click at [904, 515] on span "Cancel" at bounding box center [920, 515] width 33 height 14
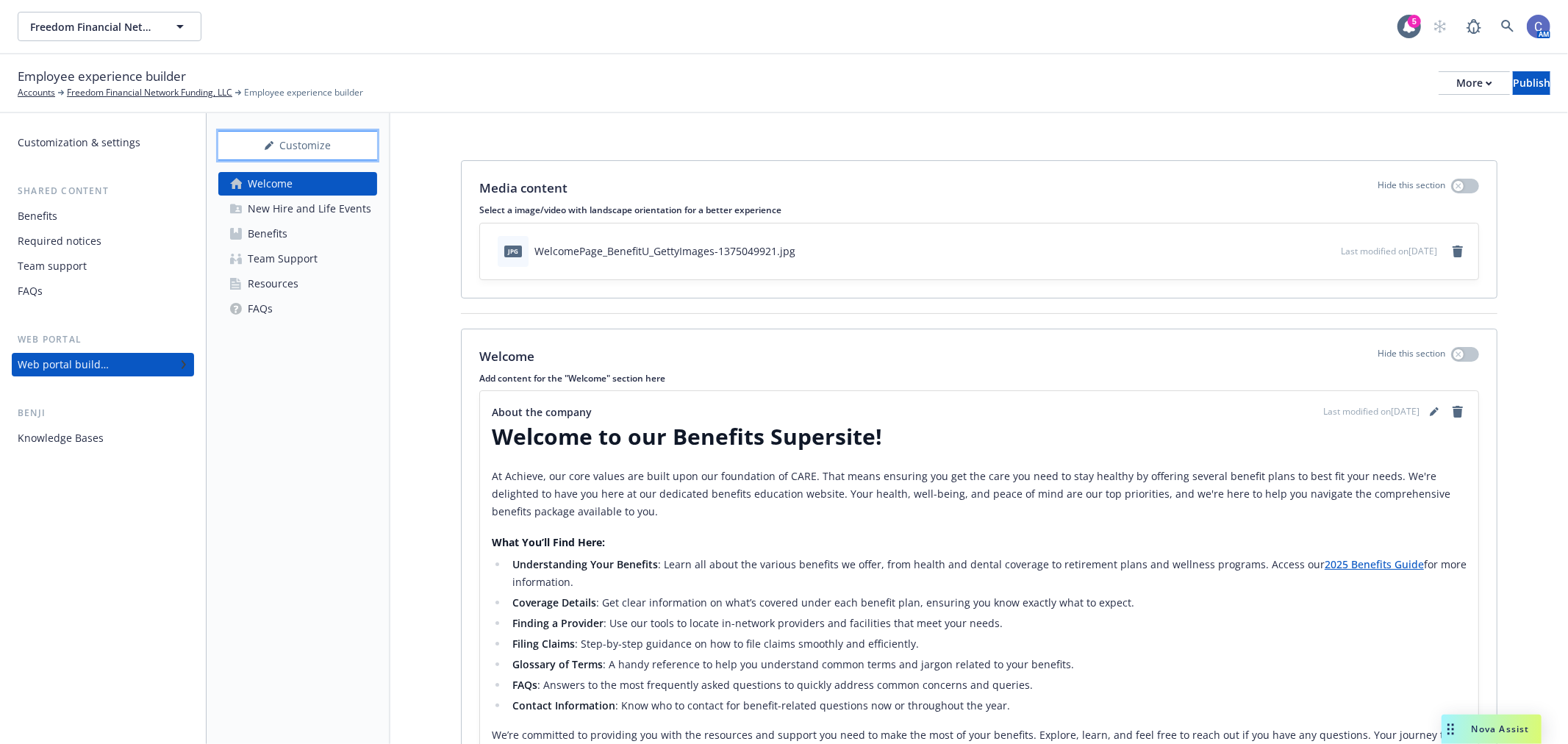
click at [304, 149] on div "Customize" at bounding box center [298, 146] width 158 height 28
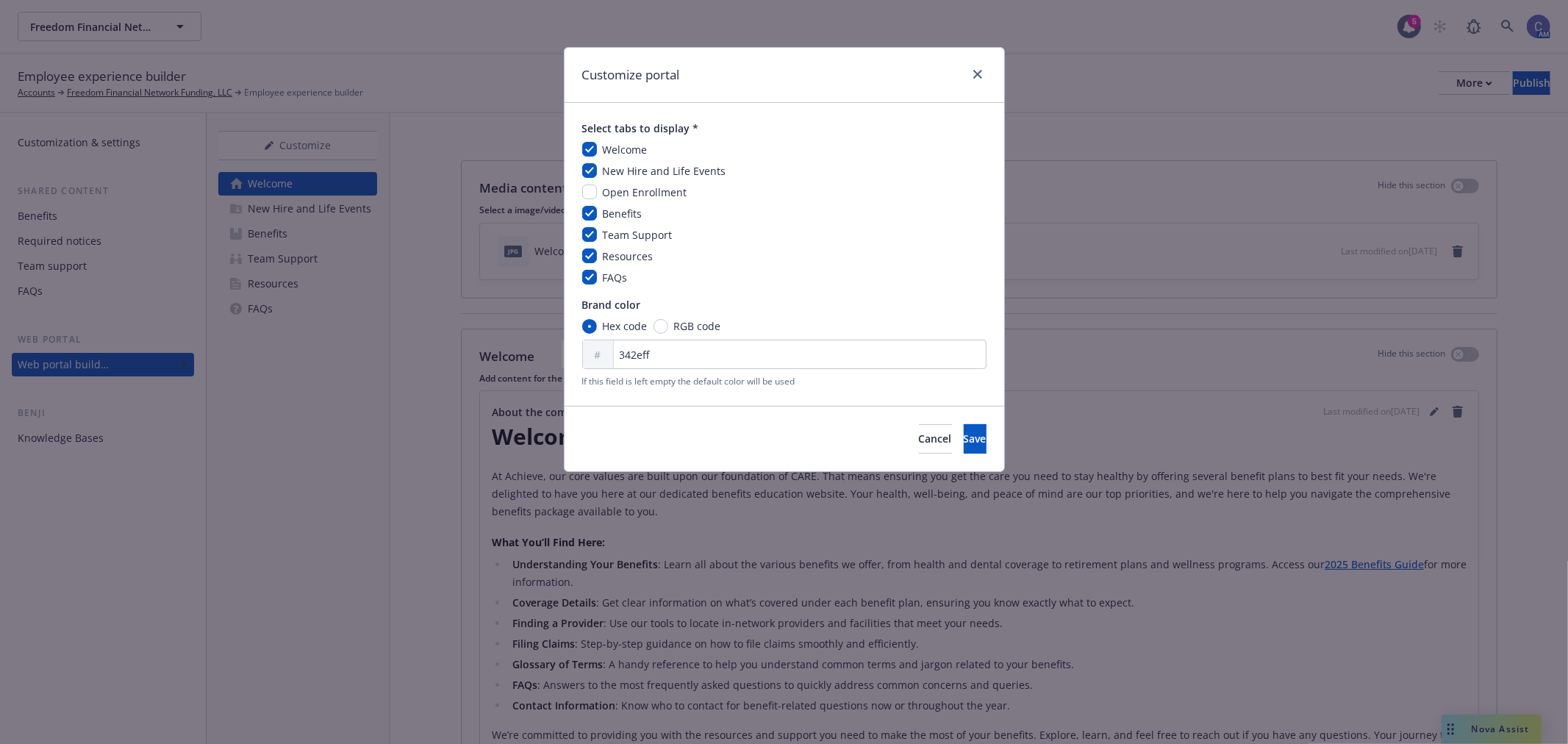
click at [612, 193] on span "Open Enrollment" at bounding box center [644, 192] width 85 height 14
click at [592, 193] on input "checkbox" at bounding box center [590, 192] width 15 height 15
checkbox input "true"
click at [964, 434] on span "Save" at bounding box center [975, 438] width 23 height 14
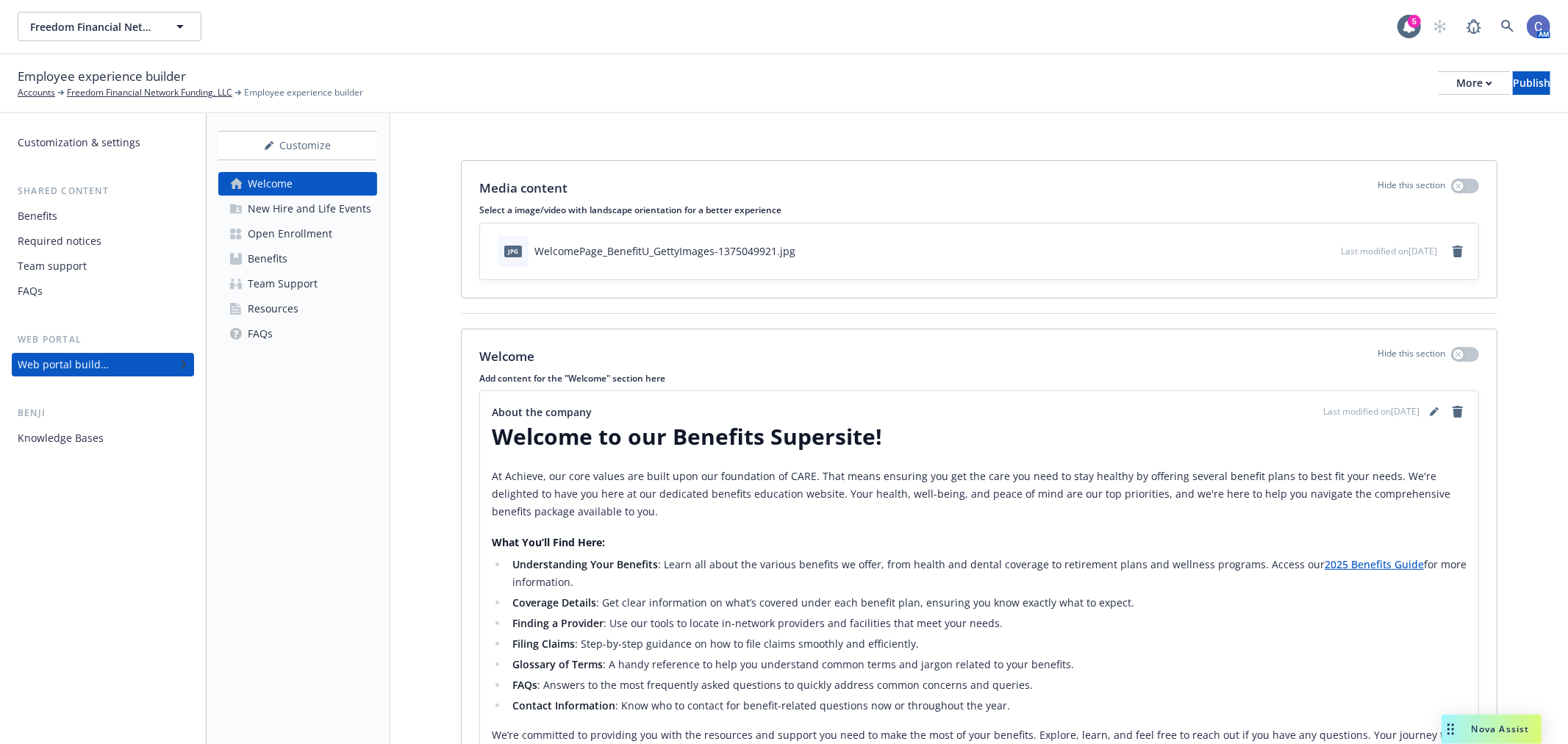
click at [297, 229] on div "Open Enrollment" at bounding box center [289, 234] width 85 height 24
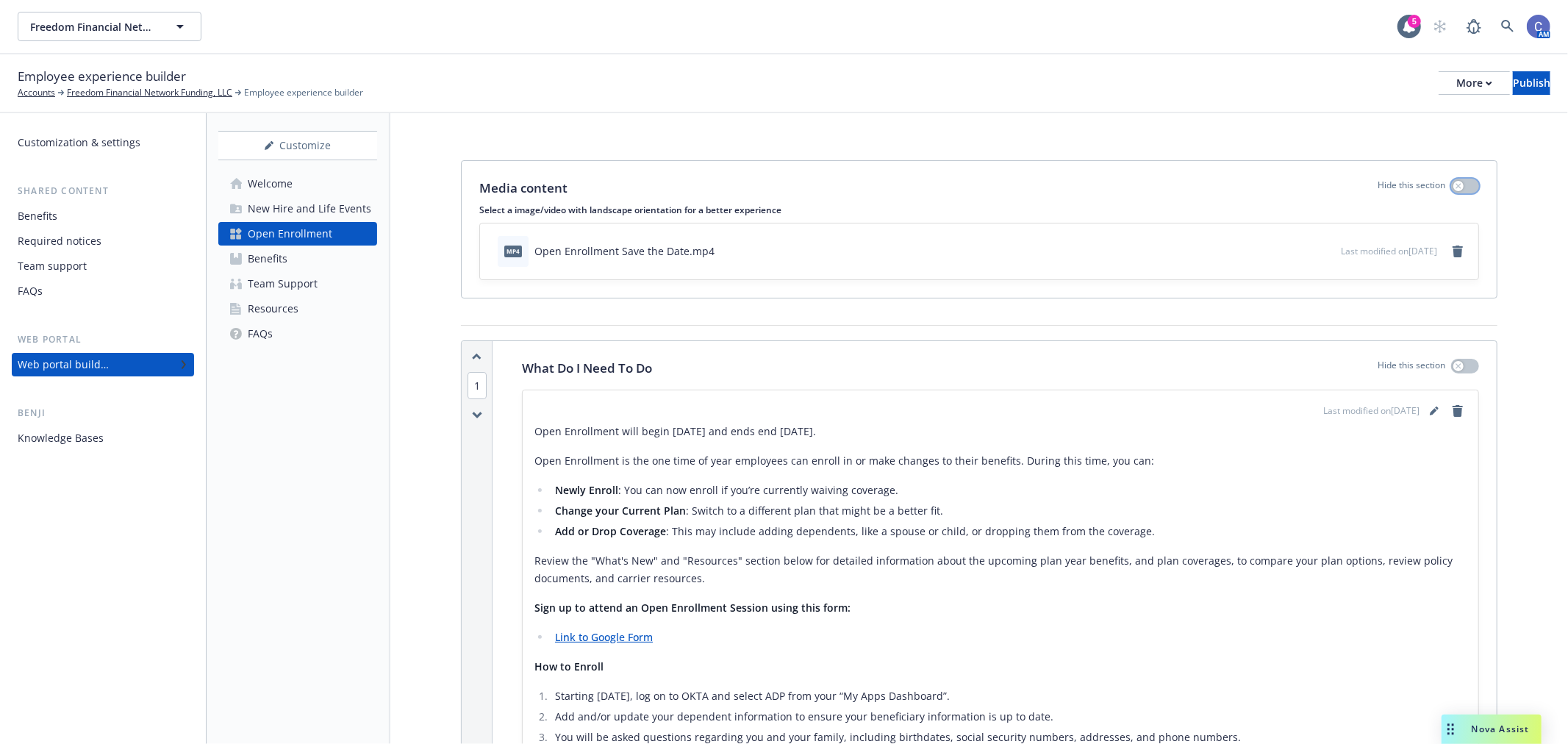
click at [1455, 184] on button "button" at bounding box center [1464, 186] width 28 height 15
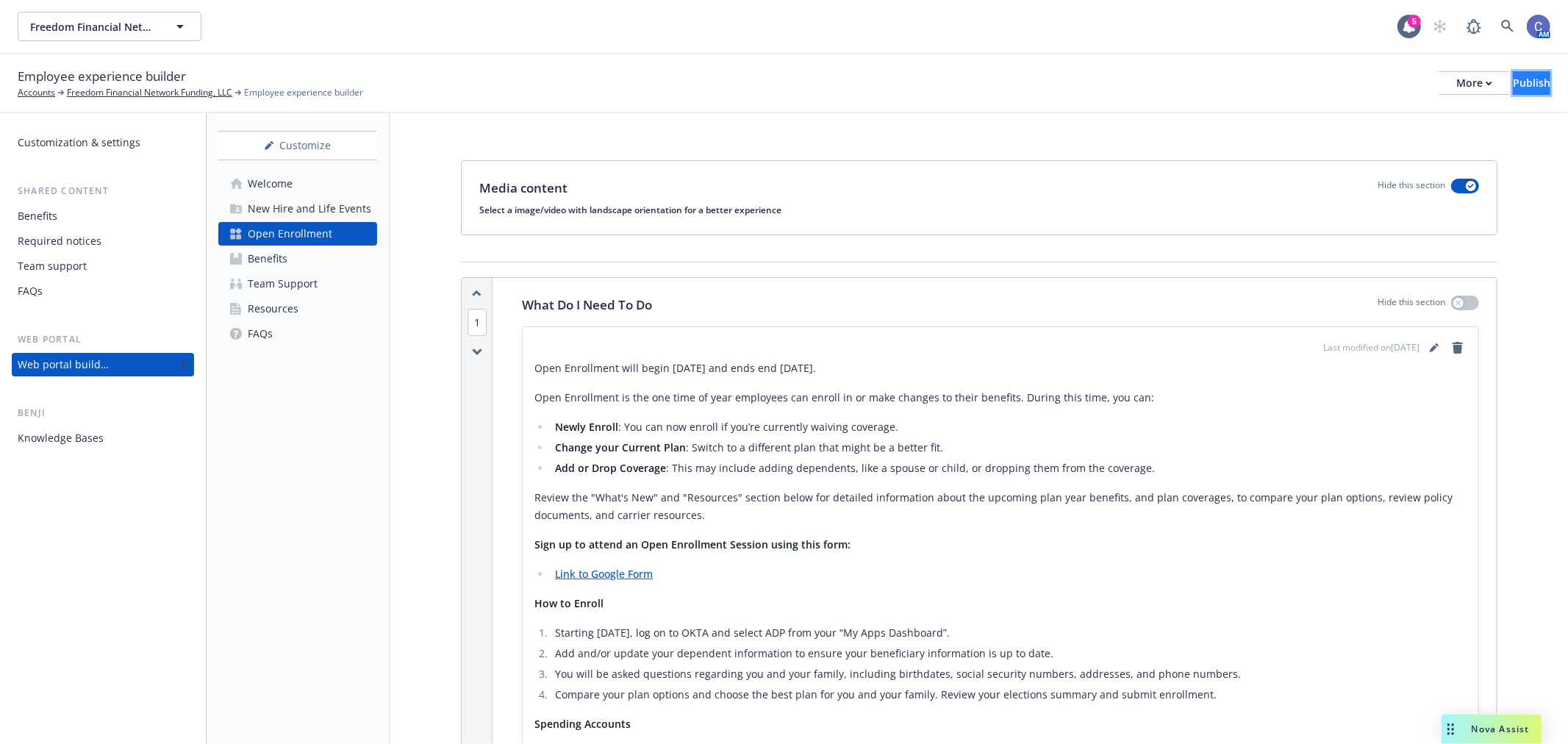
click at [1524, 82] on div "Publish" at bounding box center [1531, 83] width 37 height 22
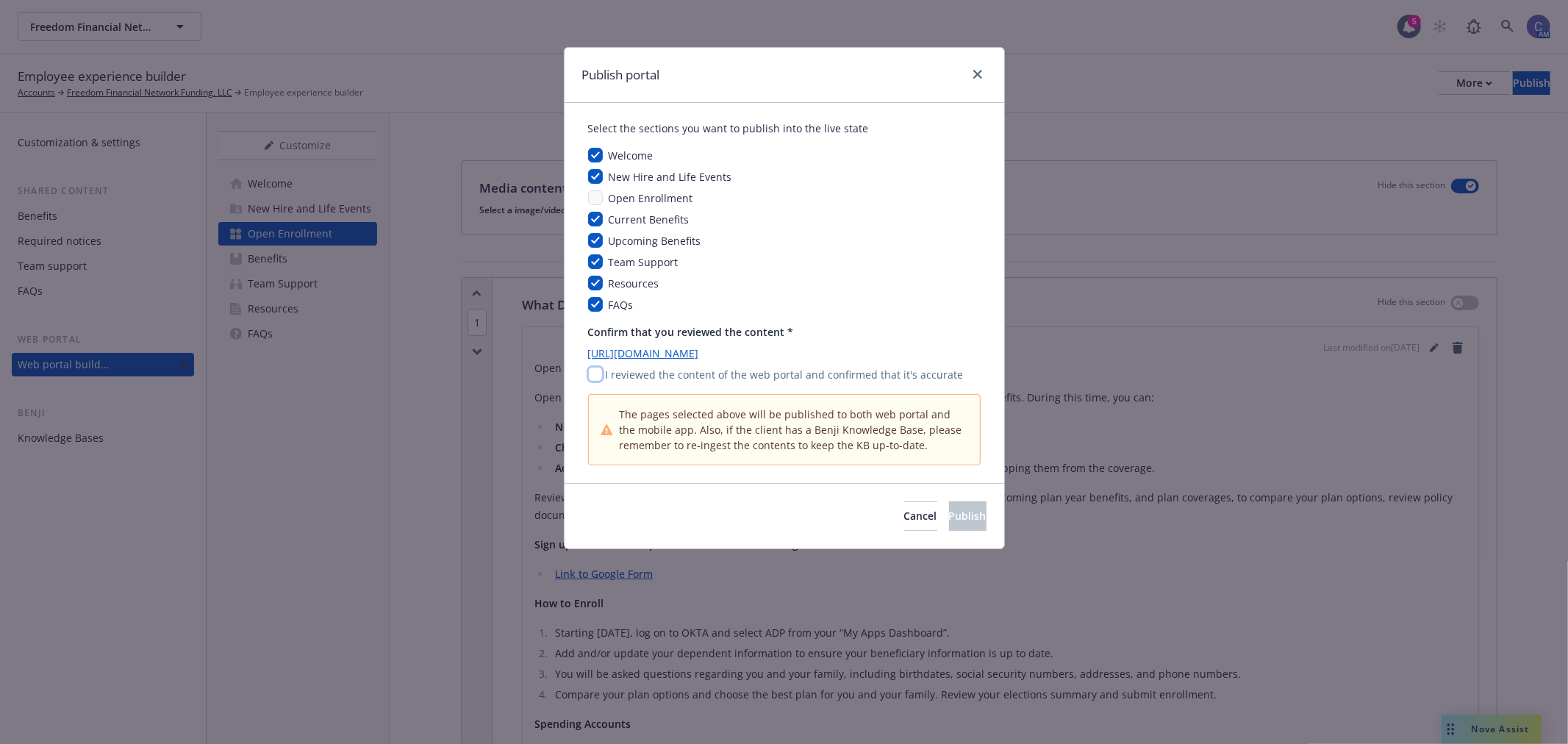
click at [592, 371] on input "checkbox" at bounding box center [595, 374] width 15 height 15
checkbox input "true"
click at [963, 525] on button "Publish" at bounding box center [967, 516] width 37 height 29
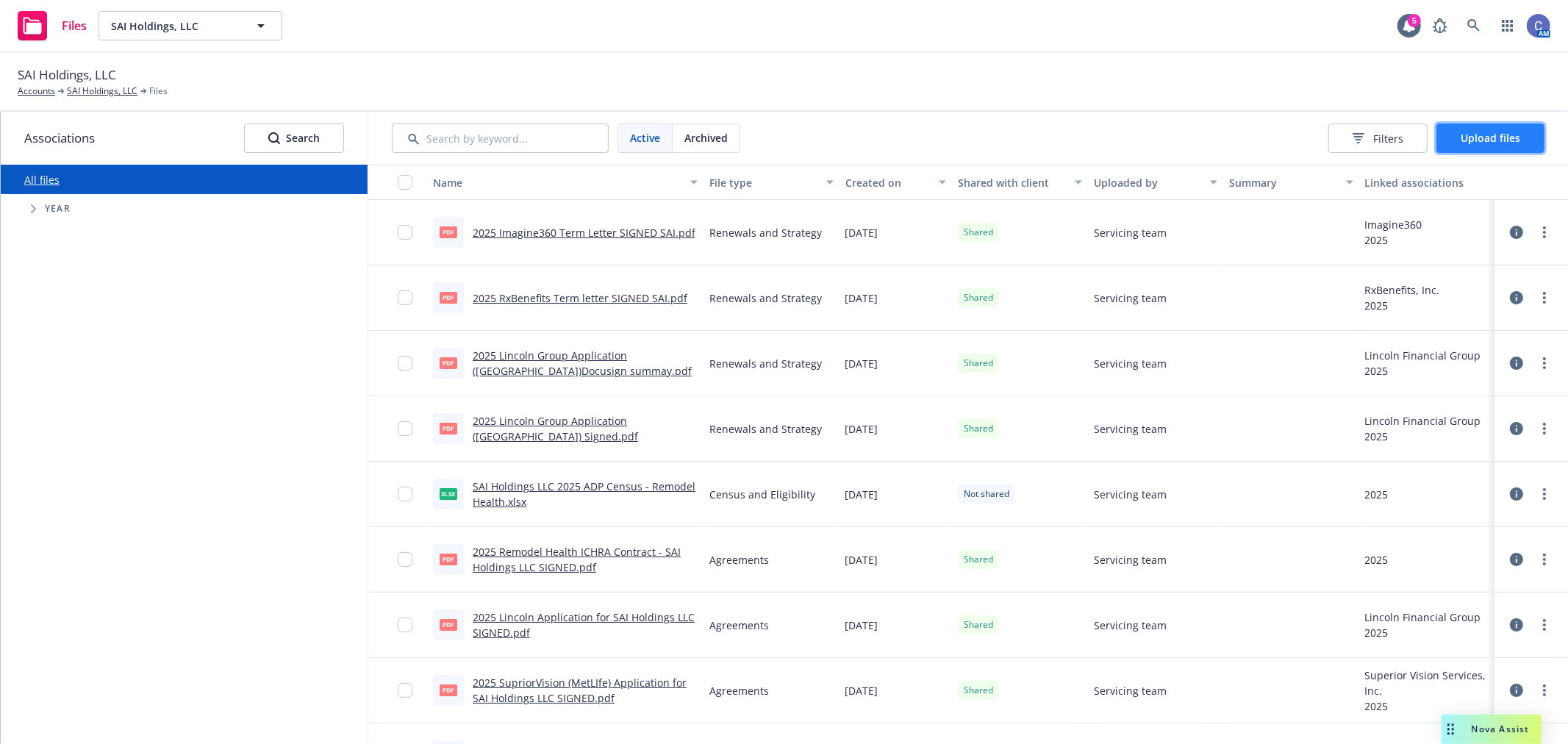
click at [1501, 139] on span "Upload files" at bounding box center [1490, 138] width 59 height 14
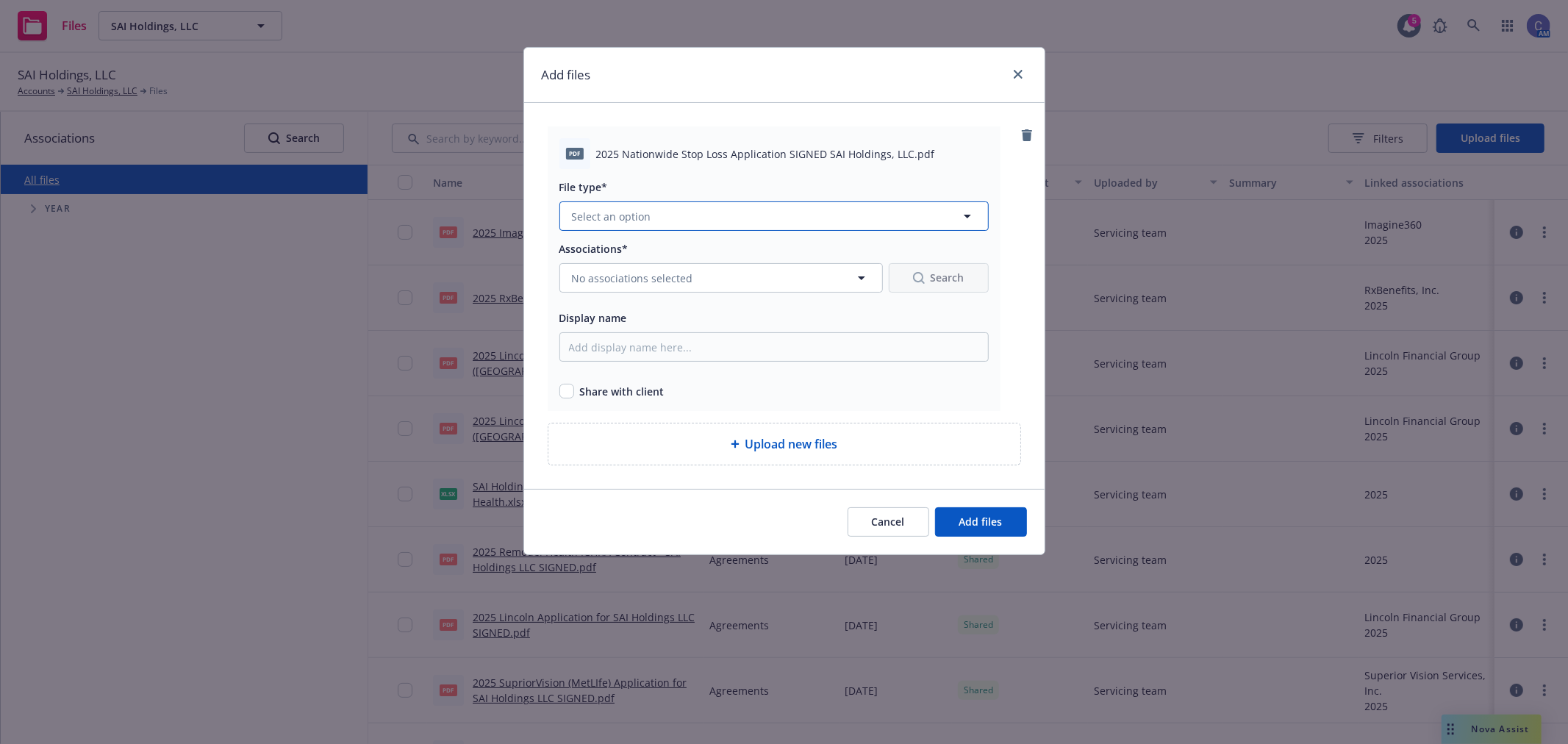
click at [715, 224] on button "Select an option" at bounding box center [774, 216] width 430 height 29
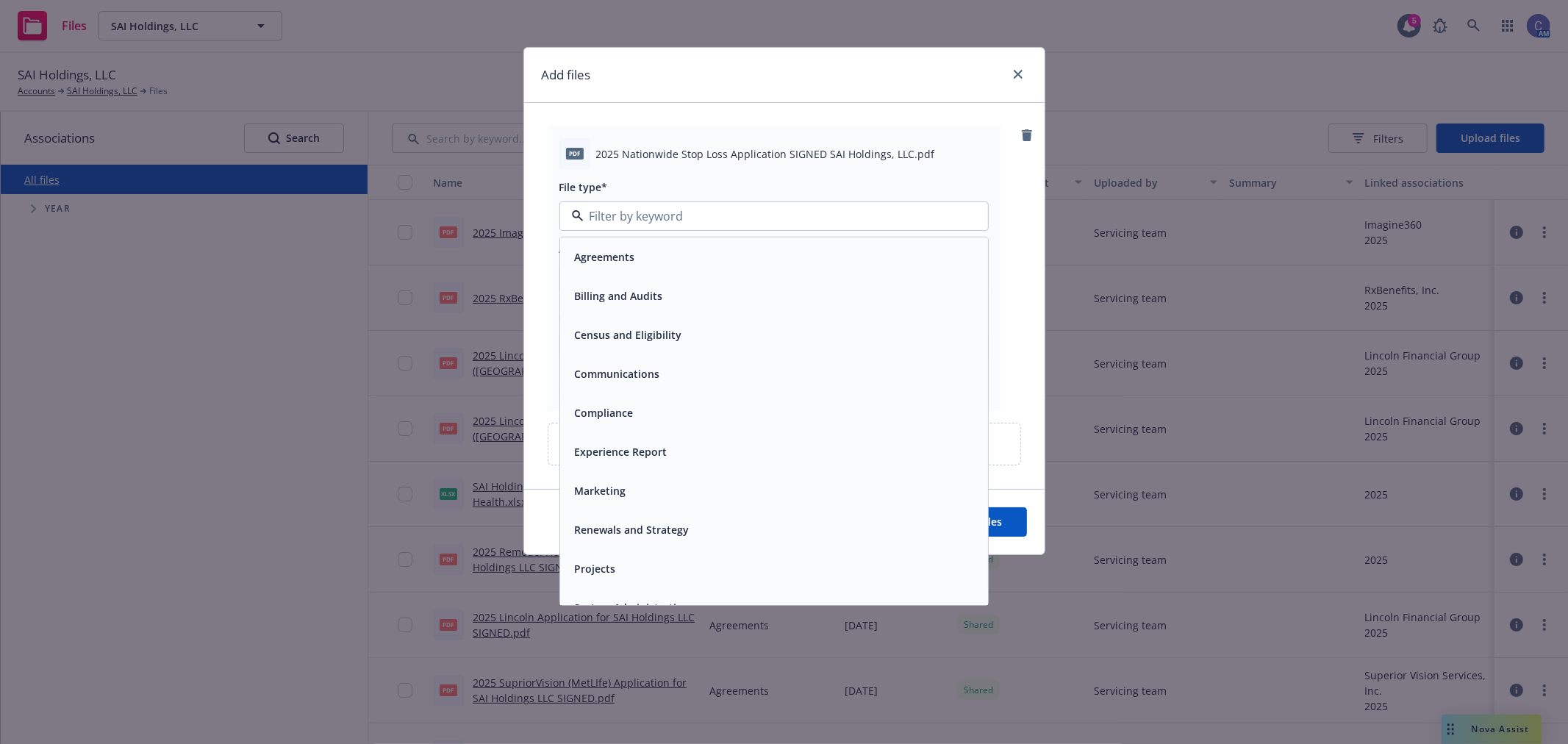
click at [604, 263] on span "Agreements" at bounding box center [605, 257] width 60 height 15
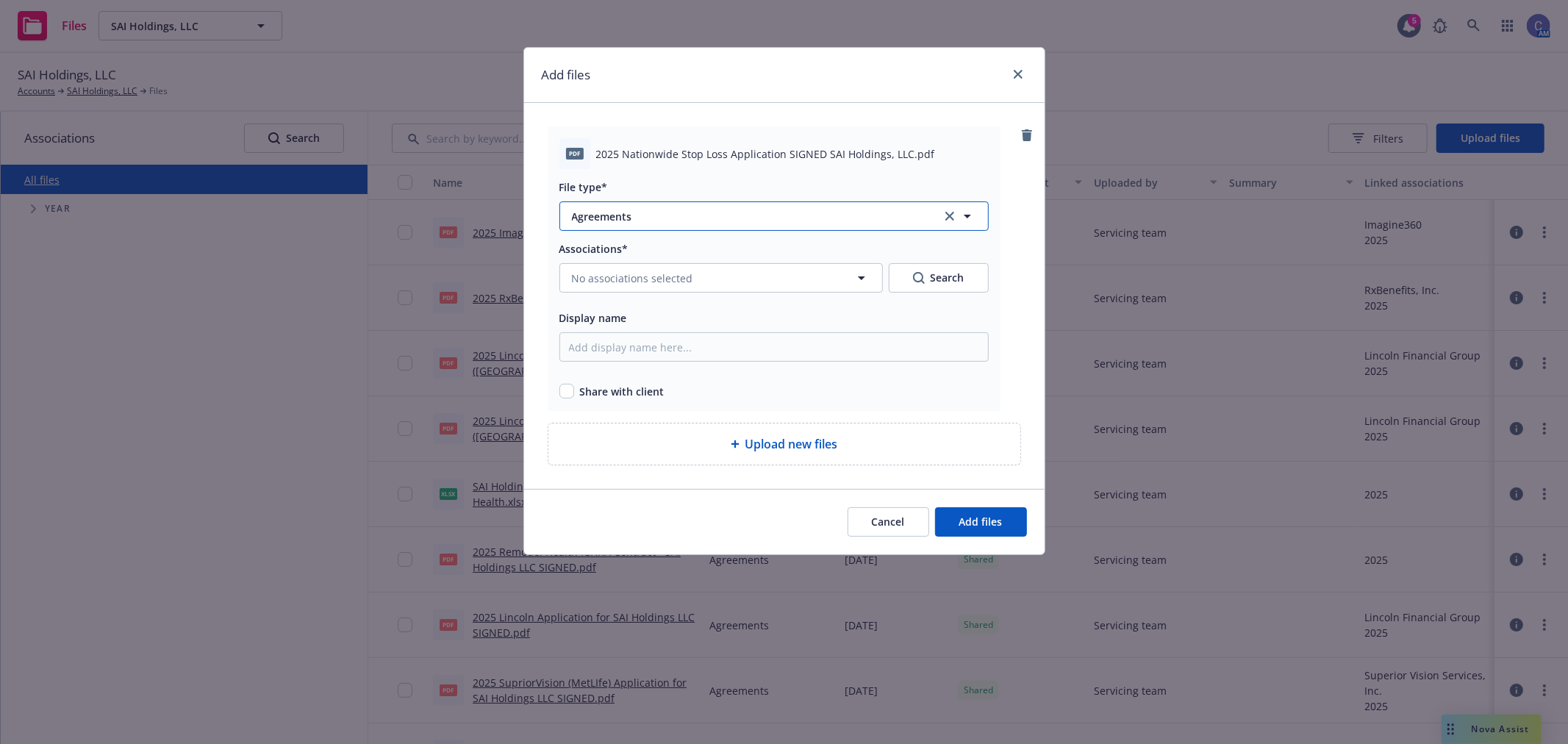
click at [635, 219] on span "Agreements" at bounding box center [745, 216] width 348 height 15
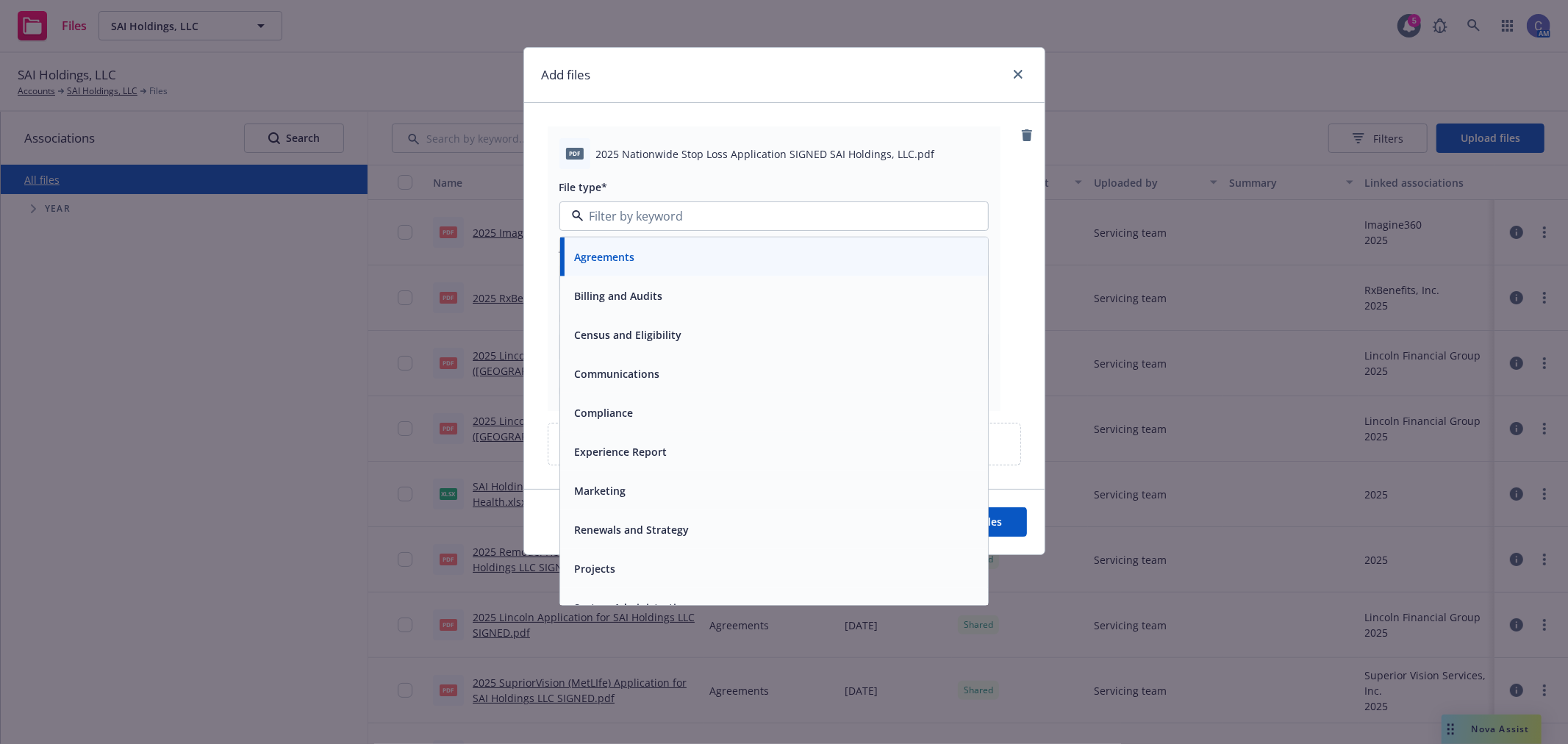
click at [663, 542] on div "Renewals and Strategy" at bounding box center [774, 530] width 428 height 39
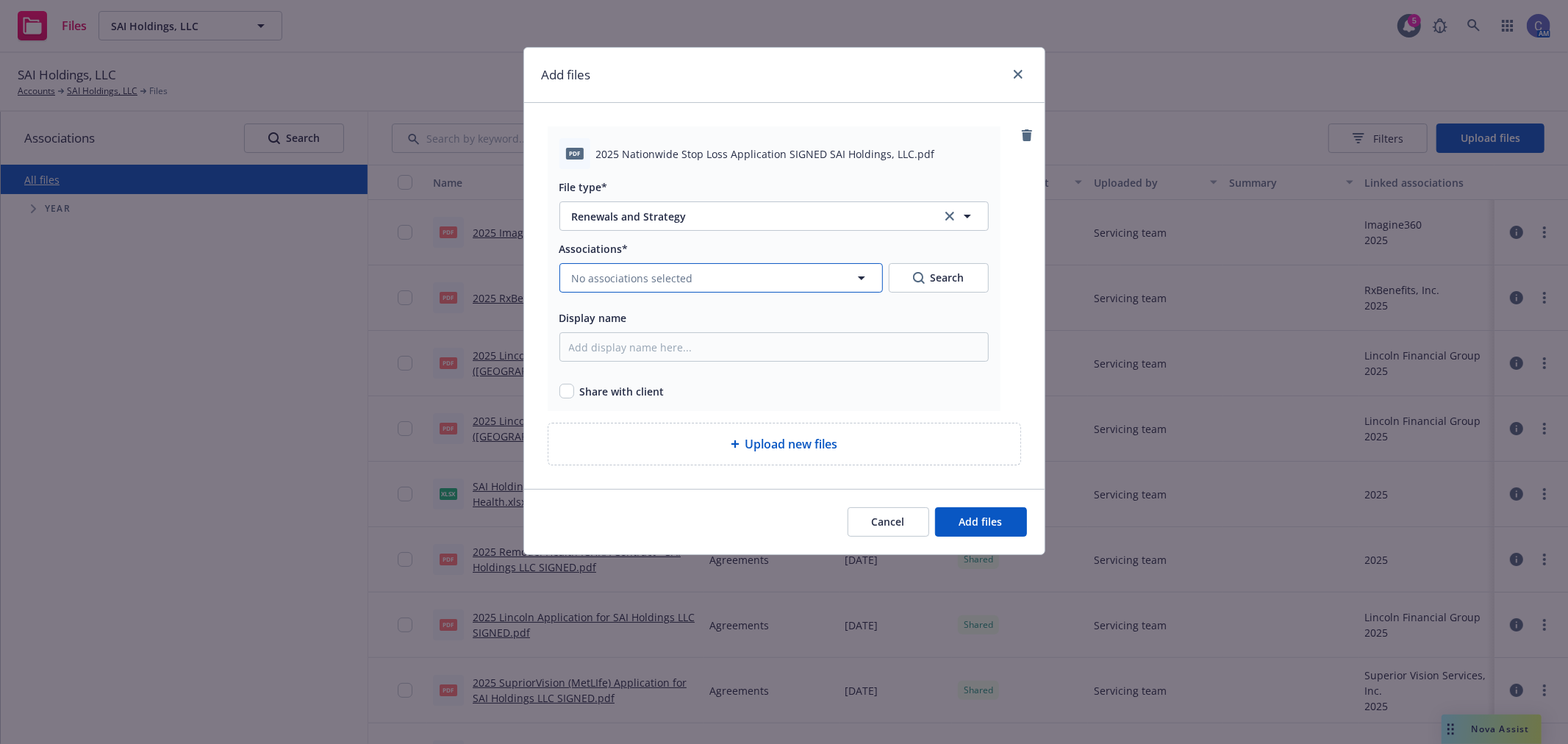
click at [674, 277] on span "No associations selected" at bounding box center [632, 278] width 121 height 15
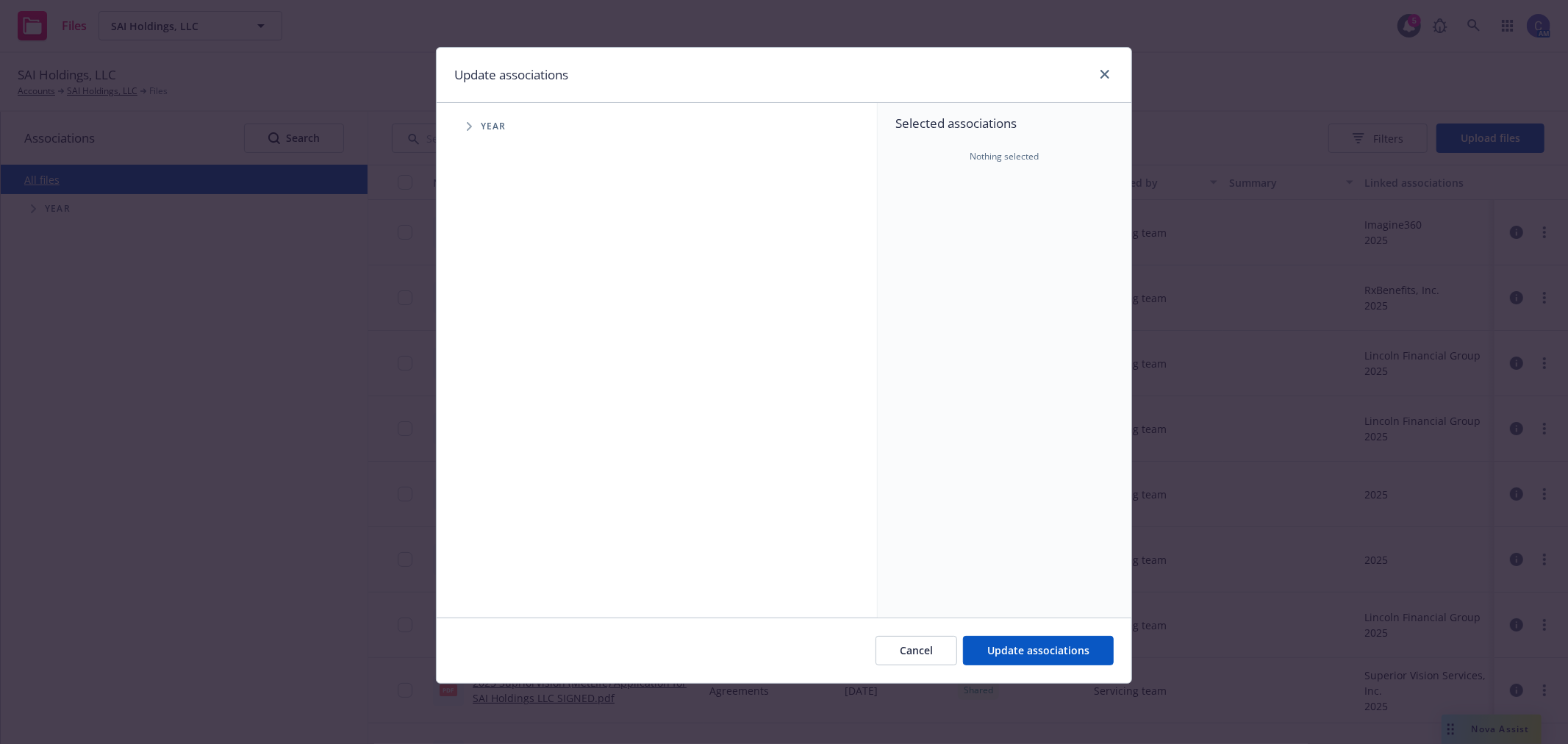
click at [470, 129] on icon "Tree Example" at bounding box center [470, 127] width 5 height 9
click at [489, 339] on span "Tree Example" at bounding box center [488, 328] width 24 height 24
click at [509, 362] on icon "Tree Example" at bounding box center [506, 360] width 5 height 9
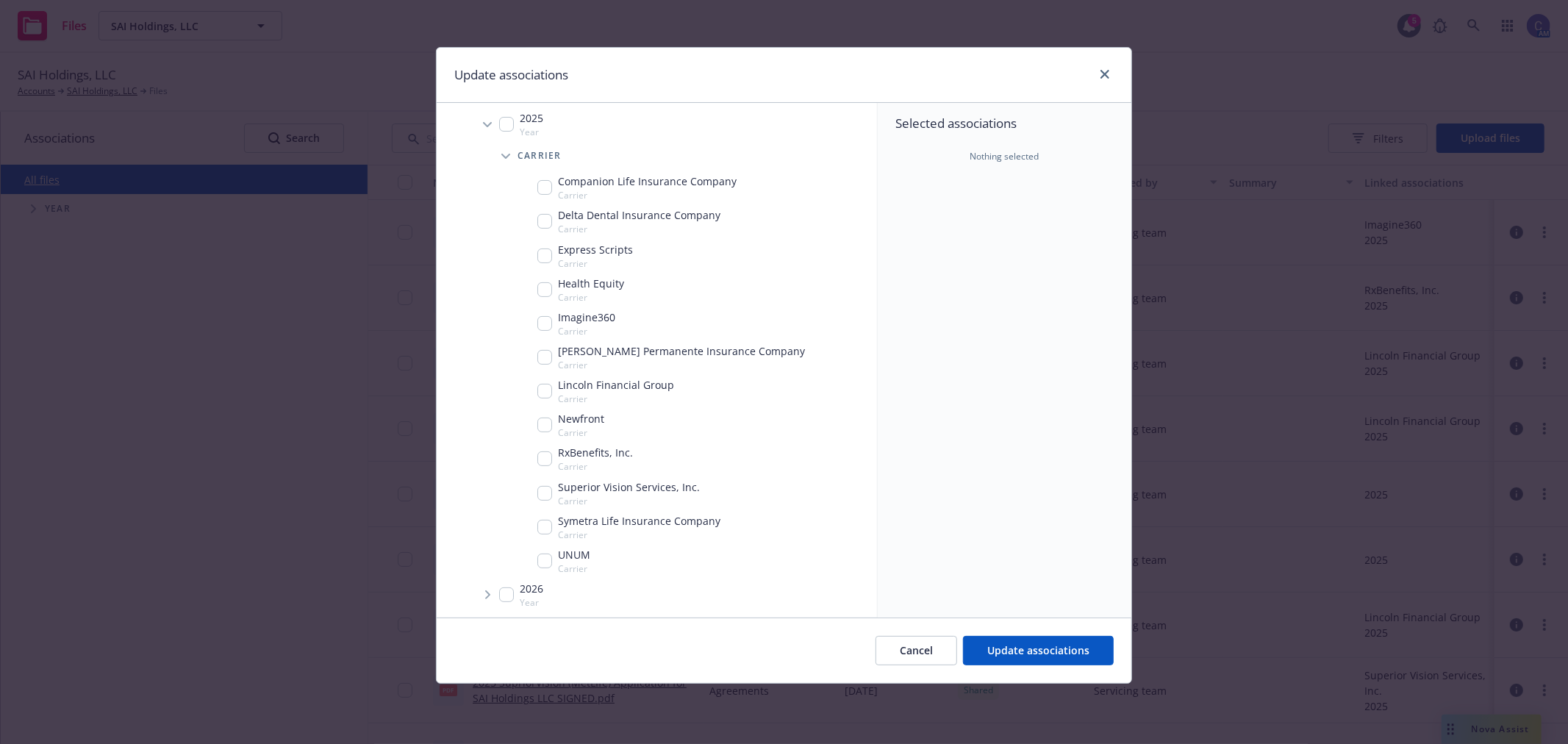
scroll to position [206, 0]
click at [1058, 657] on span "Update associations" at bounding box center [1038, 650] width 102 height 14
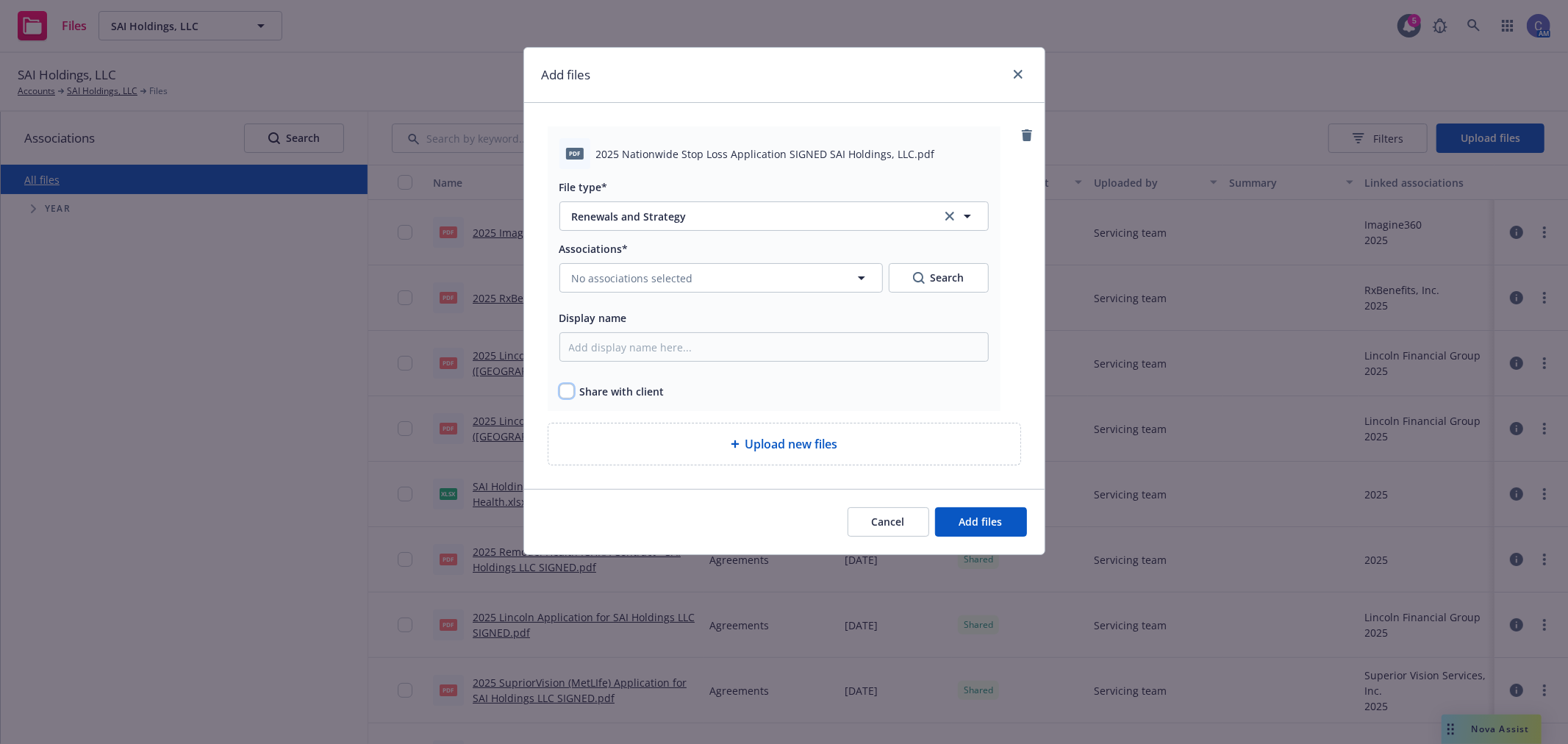
click at [569, 395] on input "checkbox" at bounding box center [567, 392] width 15 height 15
checkbox input "true"
click at [982, 527] on span "Add files" at bounding box center [981, 521] width 44 height 14
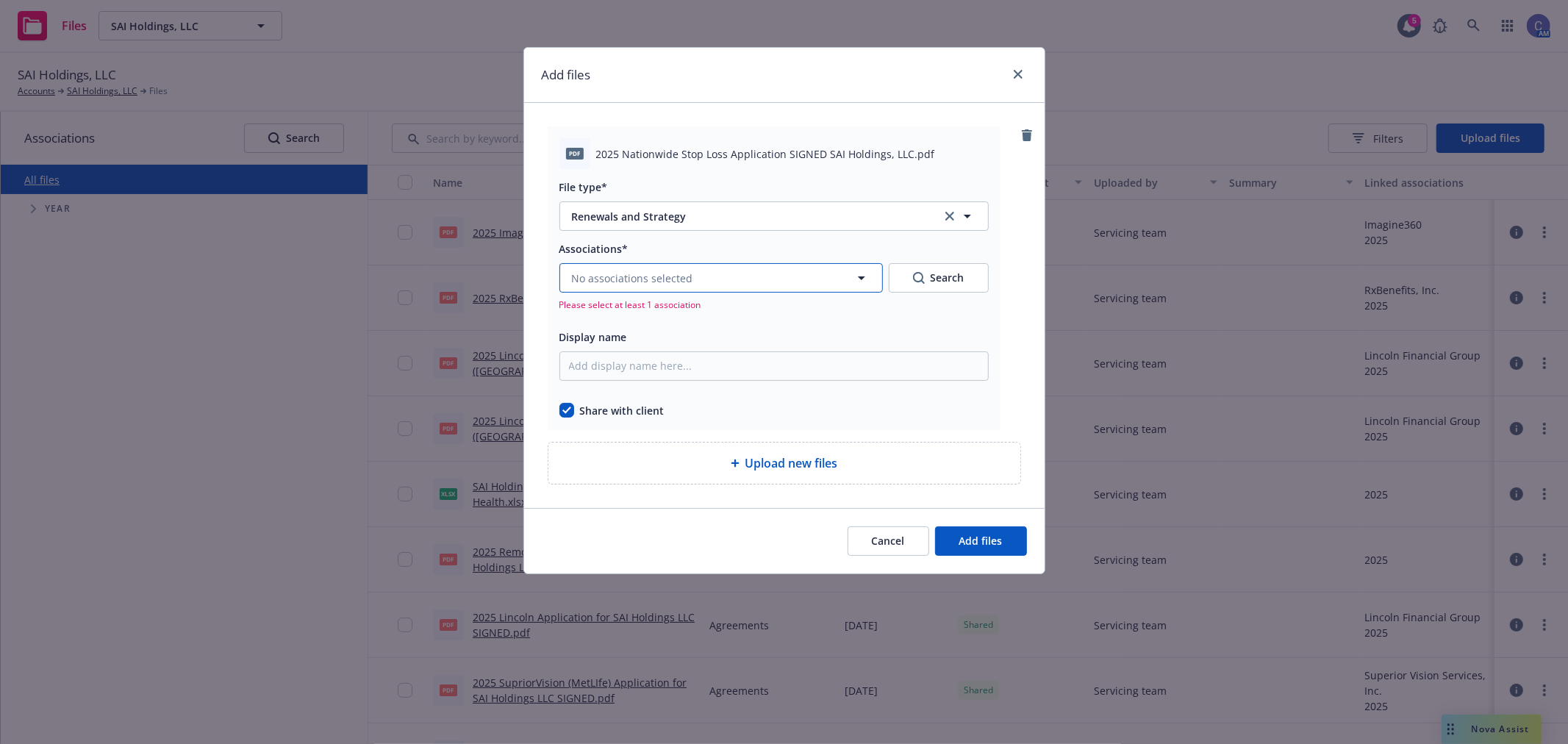
click at [663, 287] on button "No associations selected" at bounding box center [721, 278] width 323 height 29
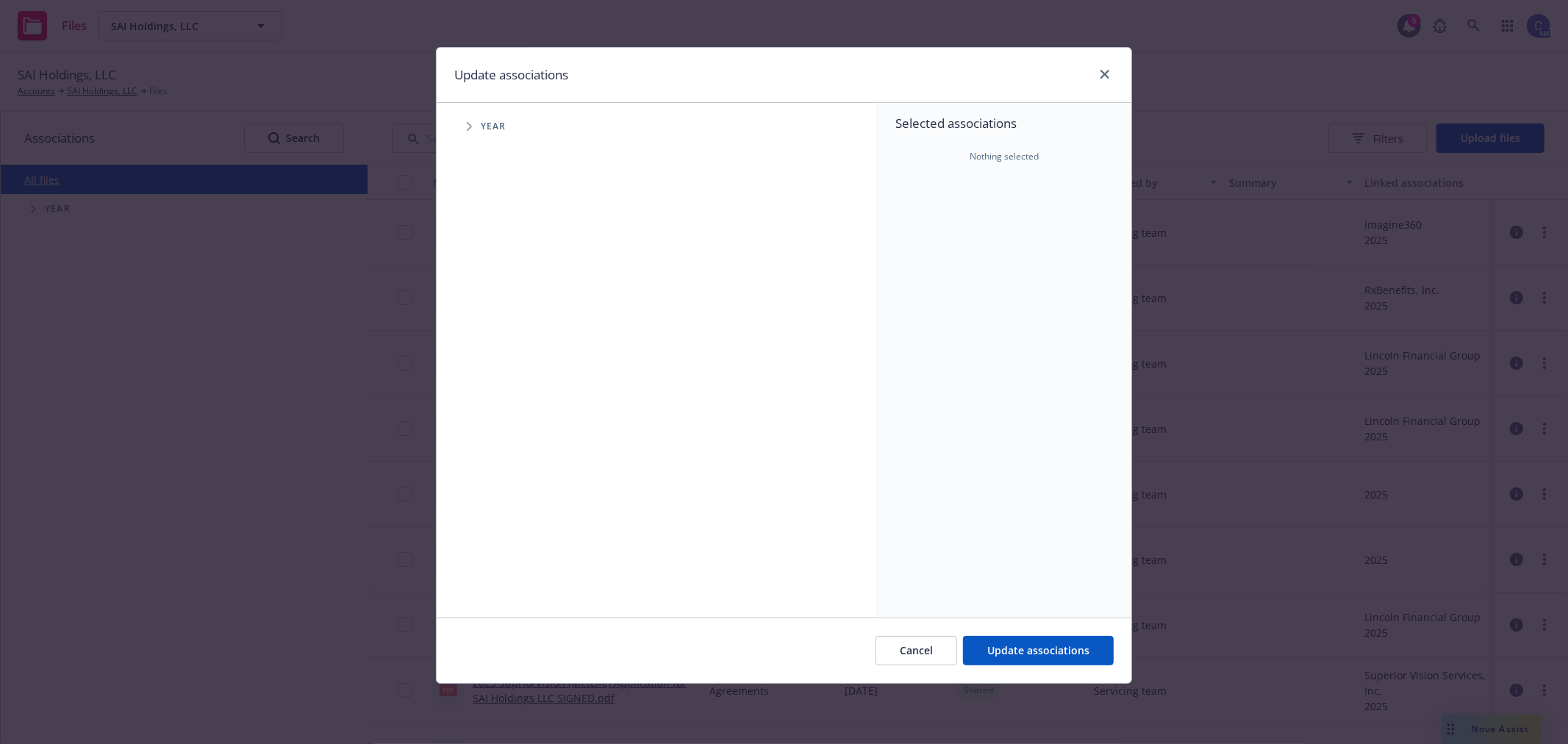
click at [475, 131] on span "Tree Example" at bounding box center [469, 127] width 24 height 24
click at [507, 328] on input "Tree Example" at bounding box center [506, 328] width 15 height 15
checkbox input "true"
click at [1056, 648] on span "Update associations" at bounding box center [1038, 650] width 102 height 14
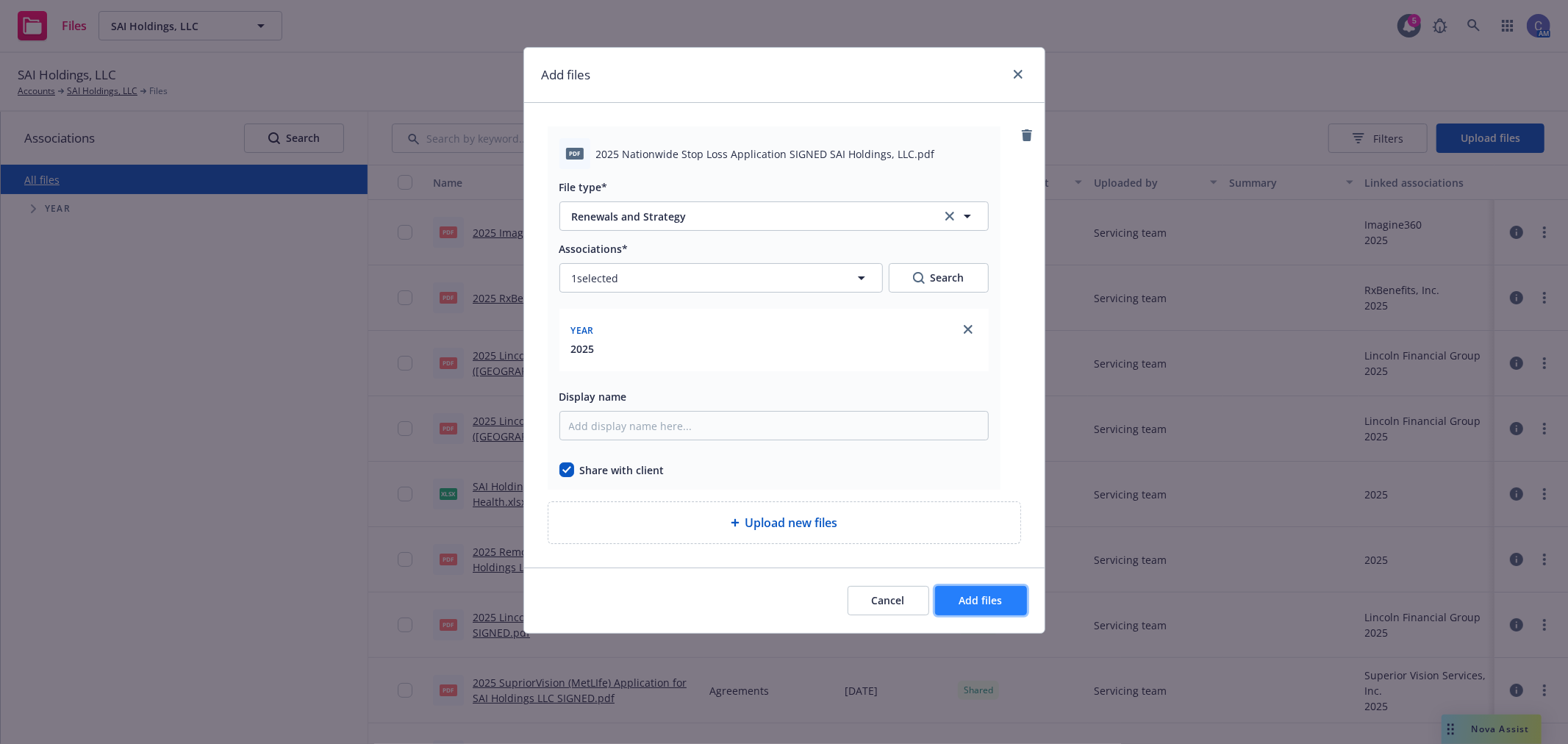
click at [1006, 608] on button "Add files" at bounding box center [980, 601] width 92 height 29
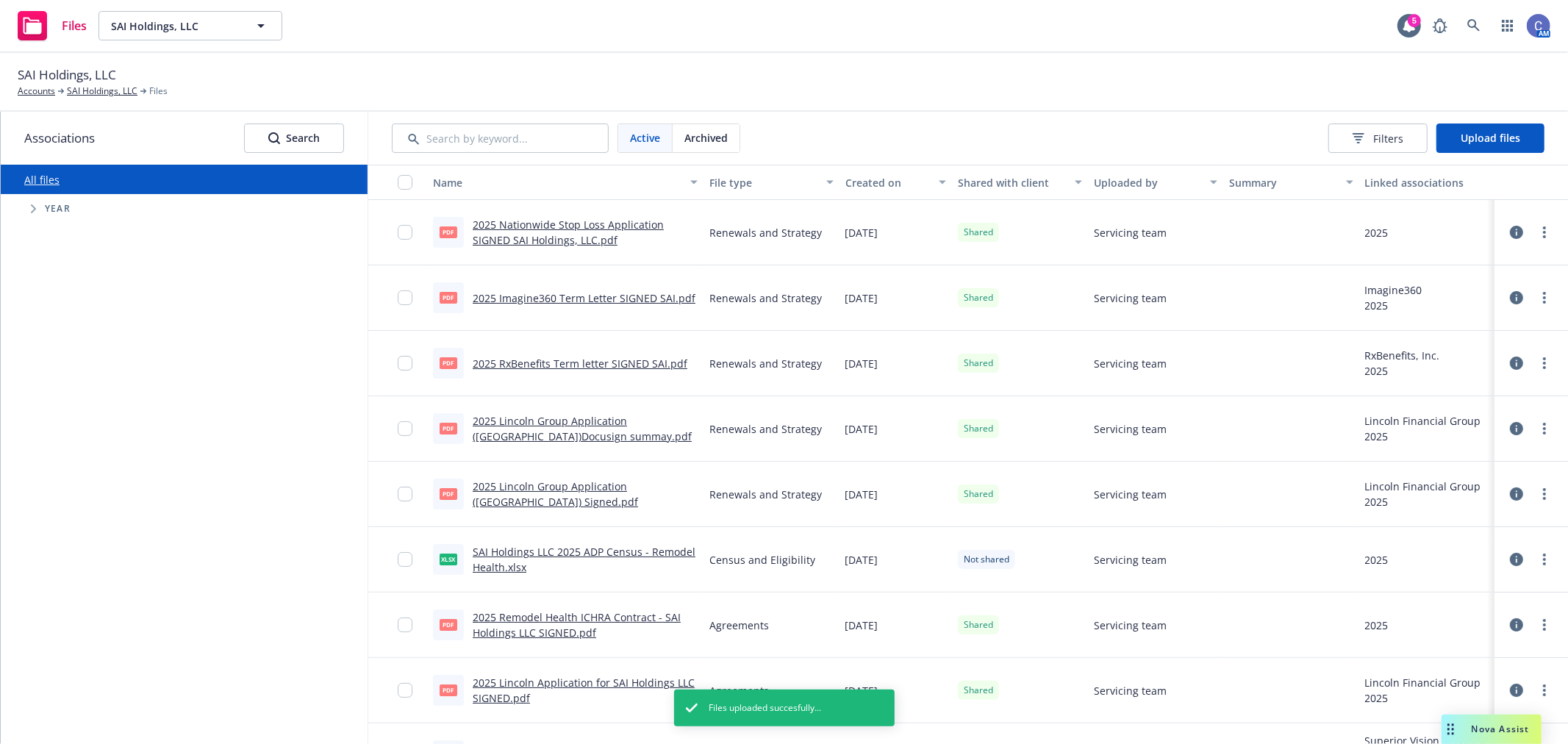
click at [576, 225] on link "2025 Nationwide Stop Loss Application SIGNED SAI Holdings, LLC.pdf" at bounding box center [568, 232] width 191 height 29
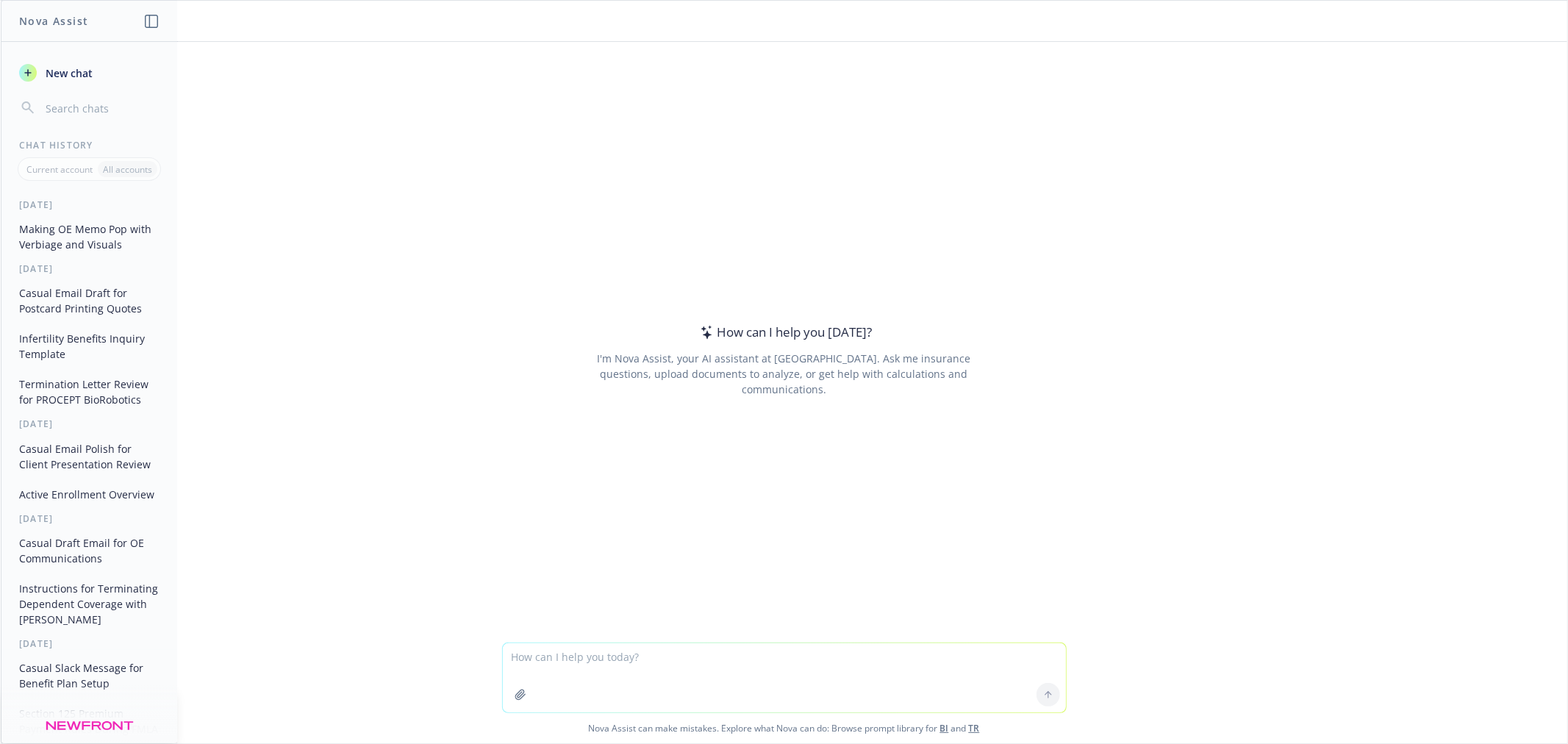
click at [748, 656] on textarea at bounding box center [784, 678] width 563 height 69
click at [761, 674] on textarea at bounding box center [784, 678] width 563 height 69
type textarea "the IRS limits for commuter and fsa haven't been released yet. give me a footno…"
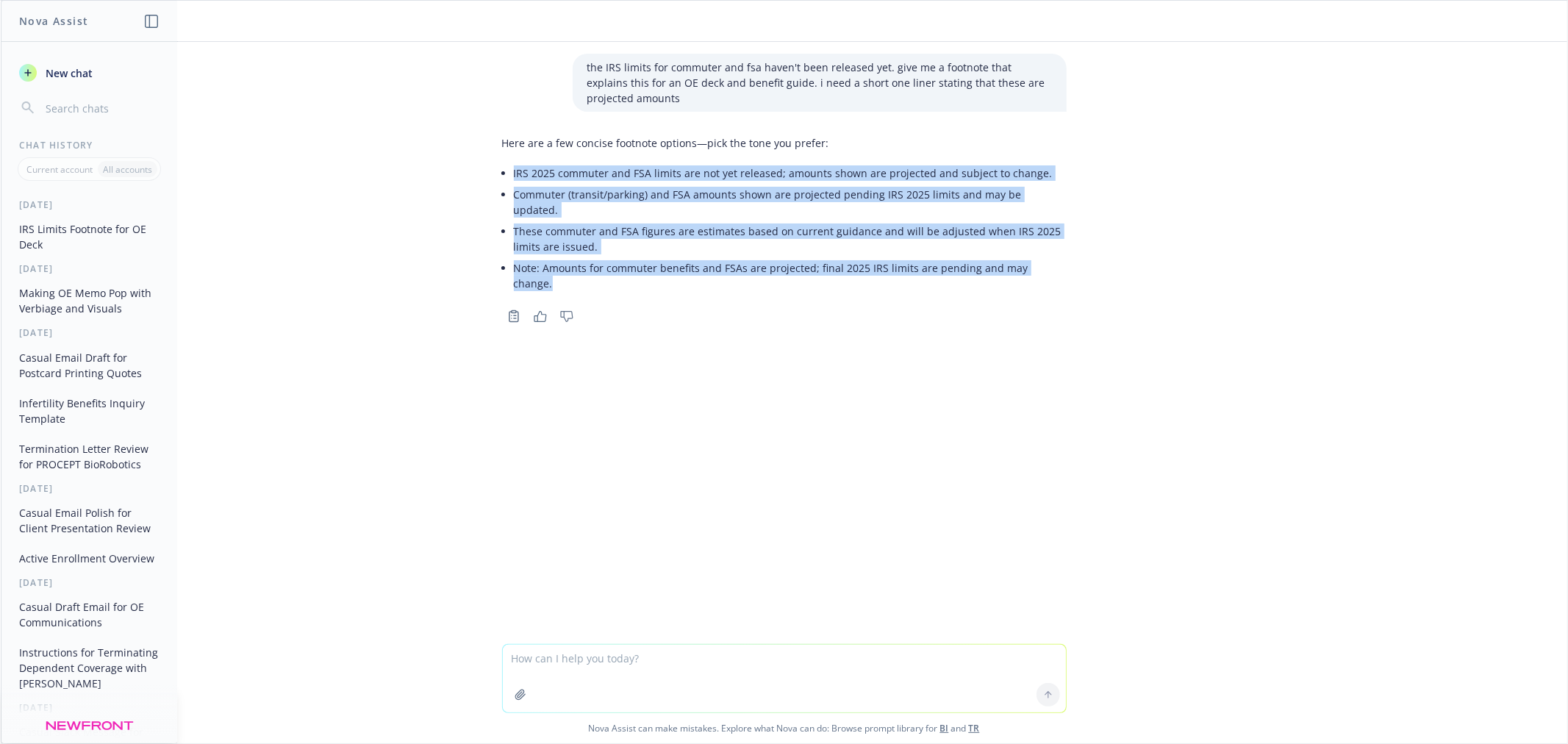
drag, startPoint x: 1061, startPoint y: 259, endPoint x: 492, endPoint y: 166, distance: 576.6
click at [492, 166] on div "Here are a few concise footnote options—pick the tone you prefer: IRS 2025 comm…" at bounding box center [784, 228] width 588 height 197
copy ul "IRS 2025 commuter and FSA limits are not yet released; amounts shown are projec…"
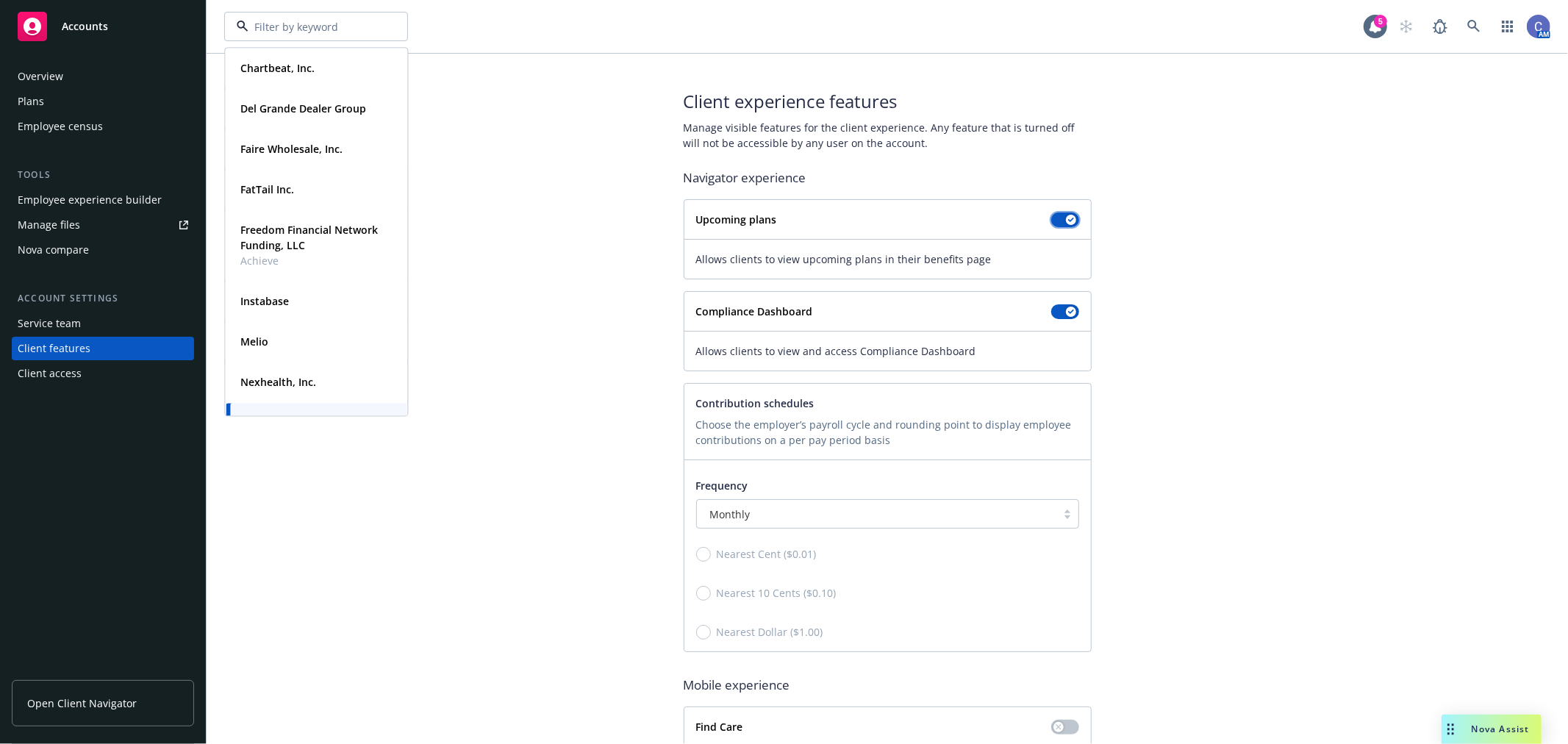
click at [1052, 217] on button "button" at bounding box center [1065, 219] width 28 height 15
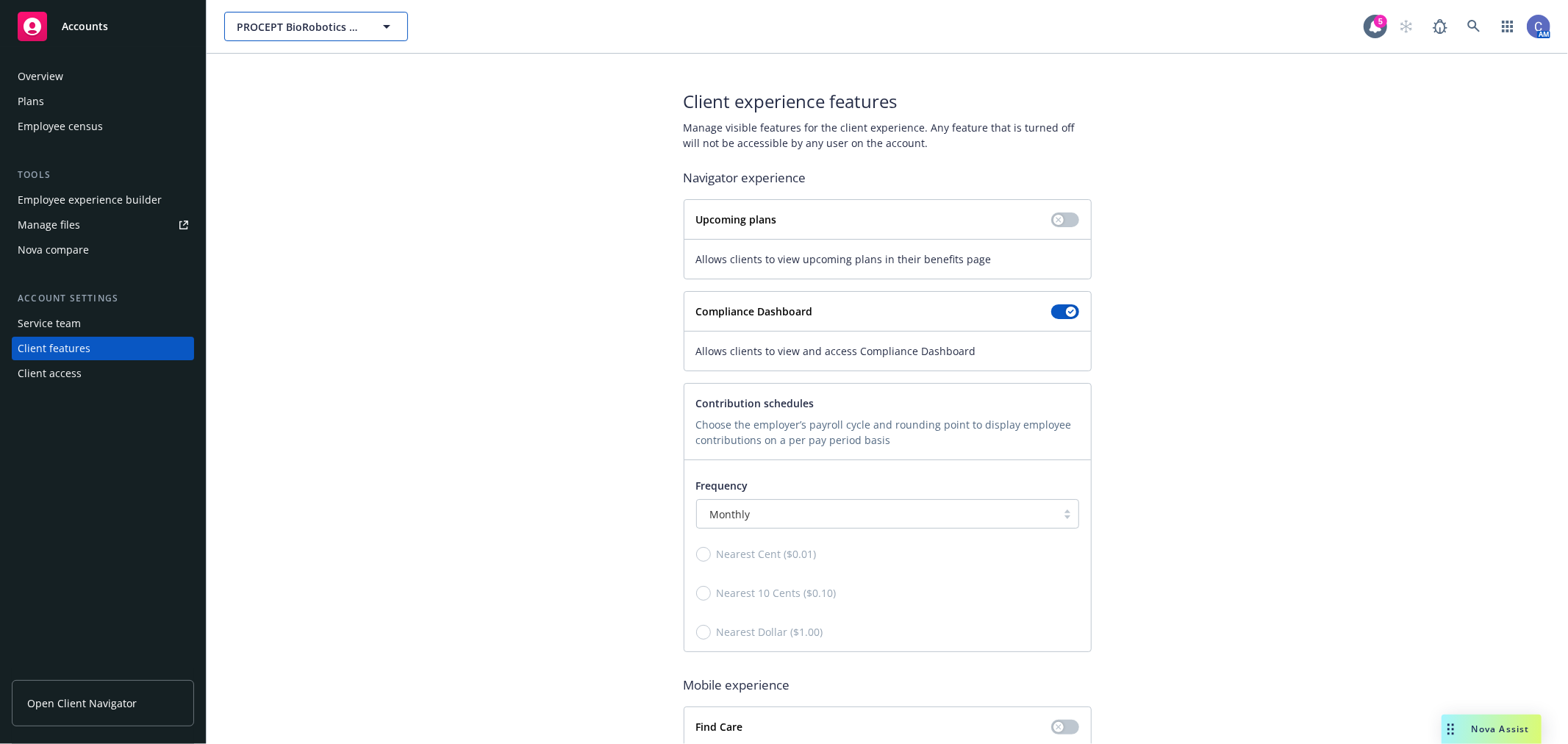
click at [334, 23] on span "PROCEPT BioRobotics Corporation" at bounding box center [300, 26] width 127 height 15
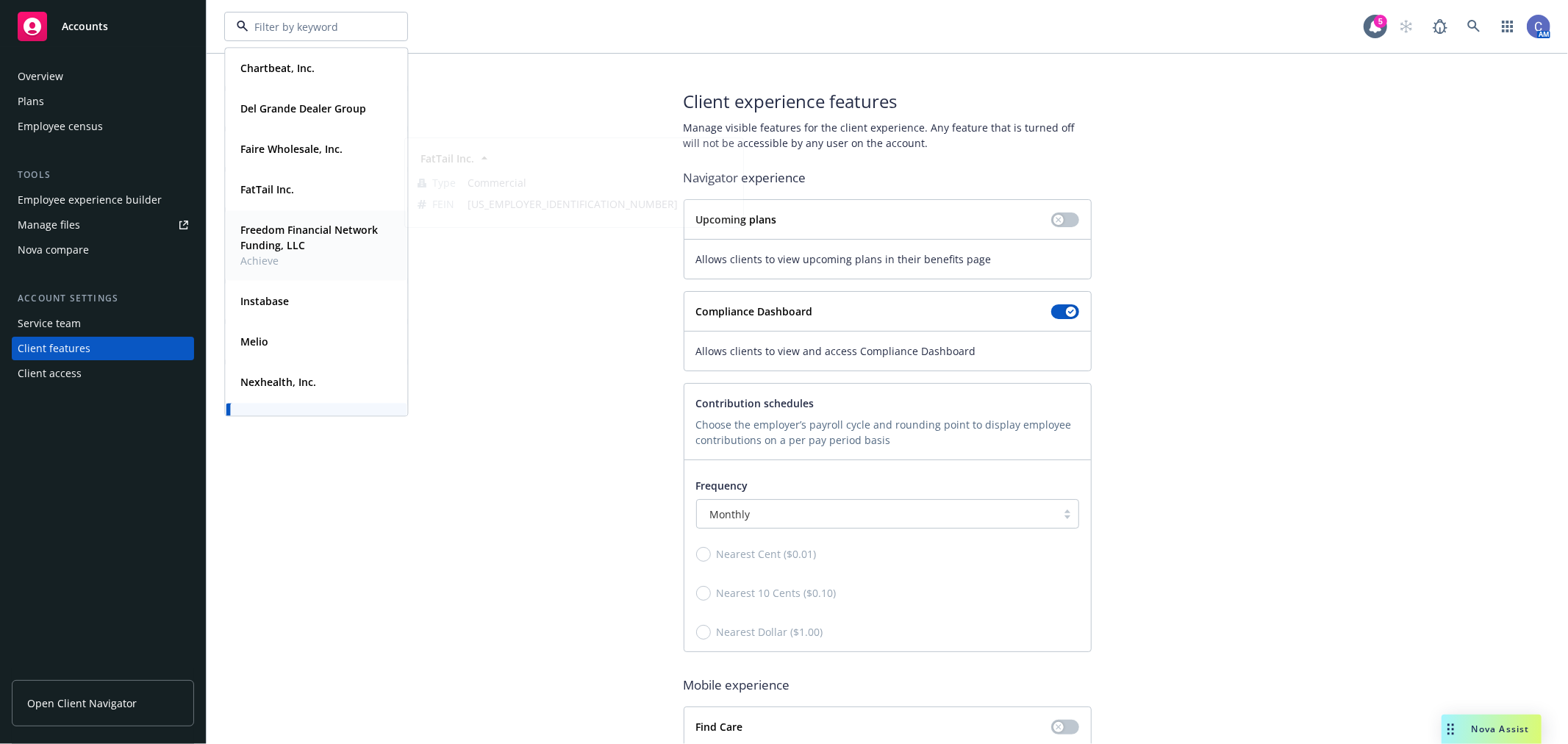
click at [289, 228] on strong "Freedom Financial Network Funding, LLC" at bounding box center [309, 238] width 137 height 29
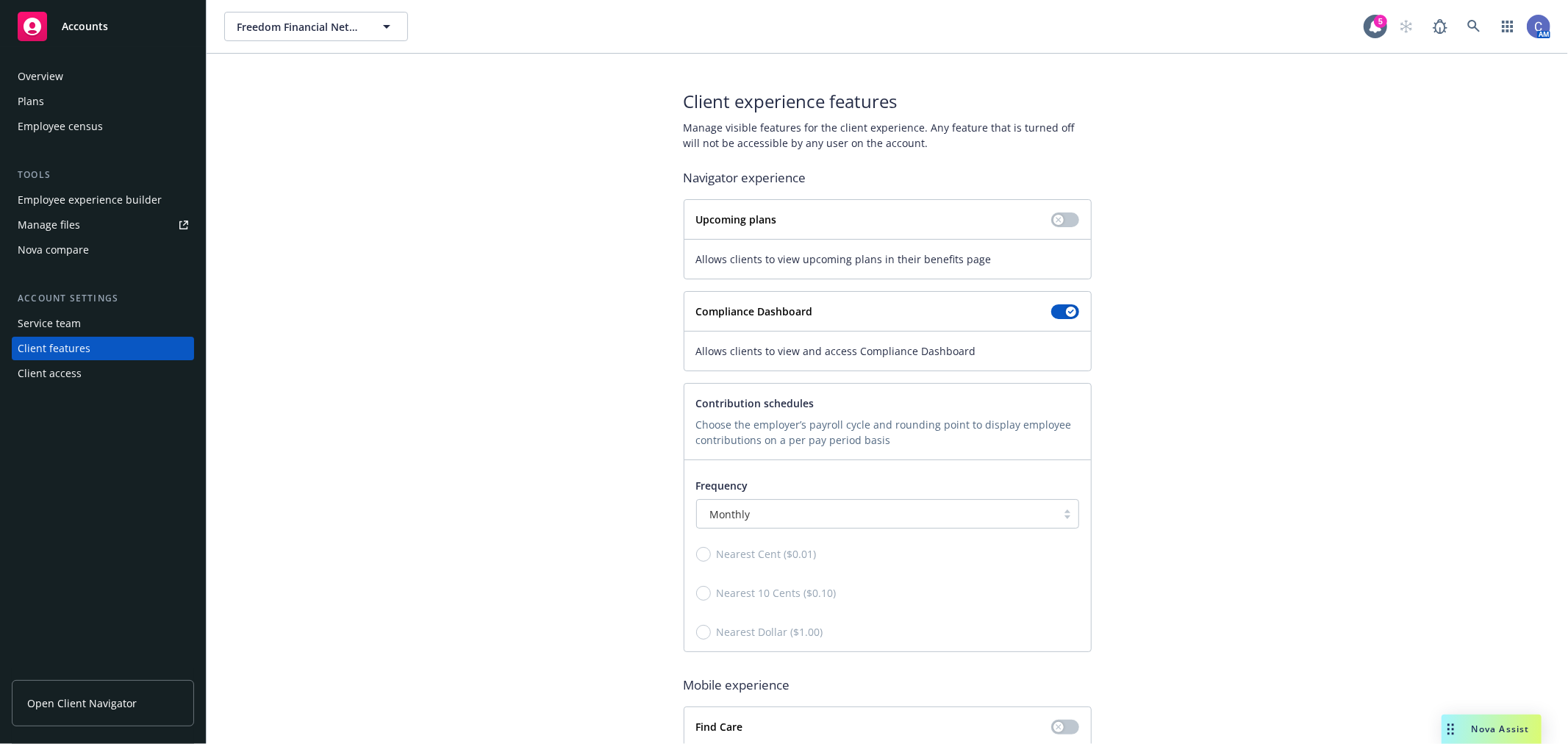
click at [50, 97] on div "Plans" at bounding box center [102, 102] width 170 height 24
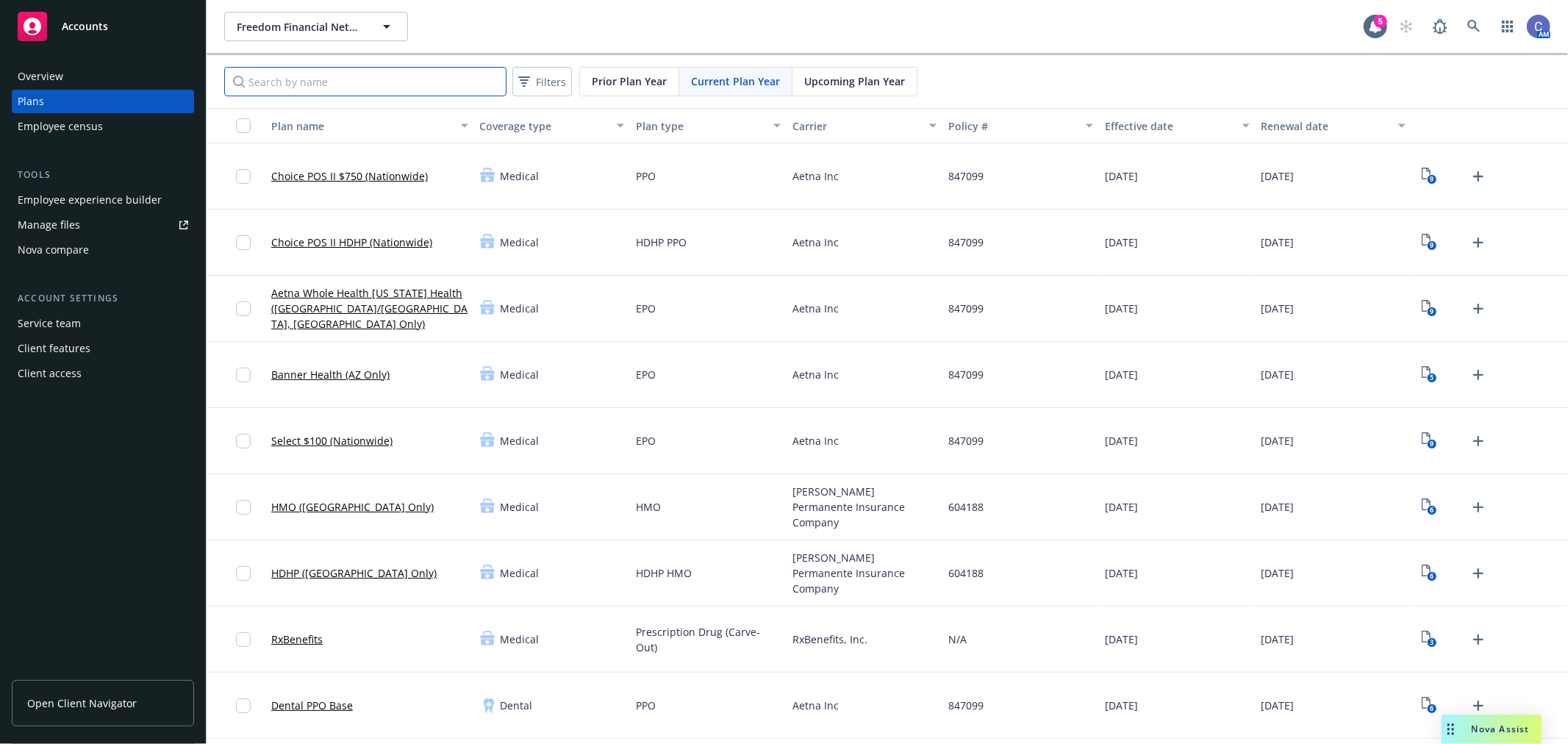
click at [348, 93] on input "Search by name" at bounding box center [365, 81] width 282 height 29
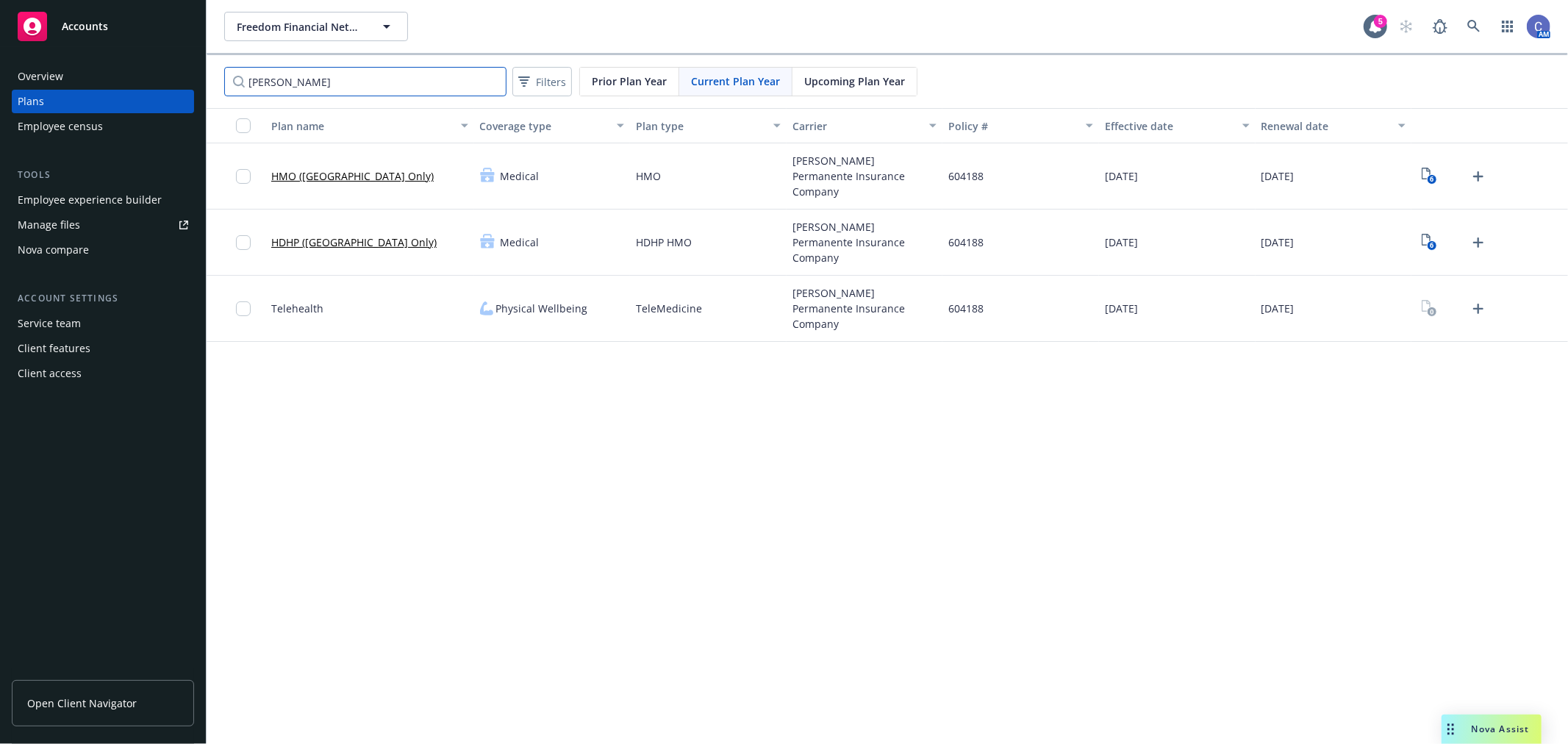
type input "[PERSON_NAME]"
click at [61, 251] on div "Nova compare" at bounding box center [53, 250] width 71 height 24
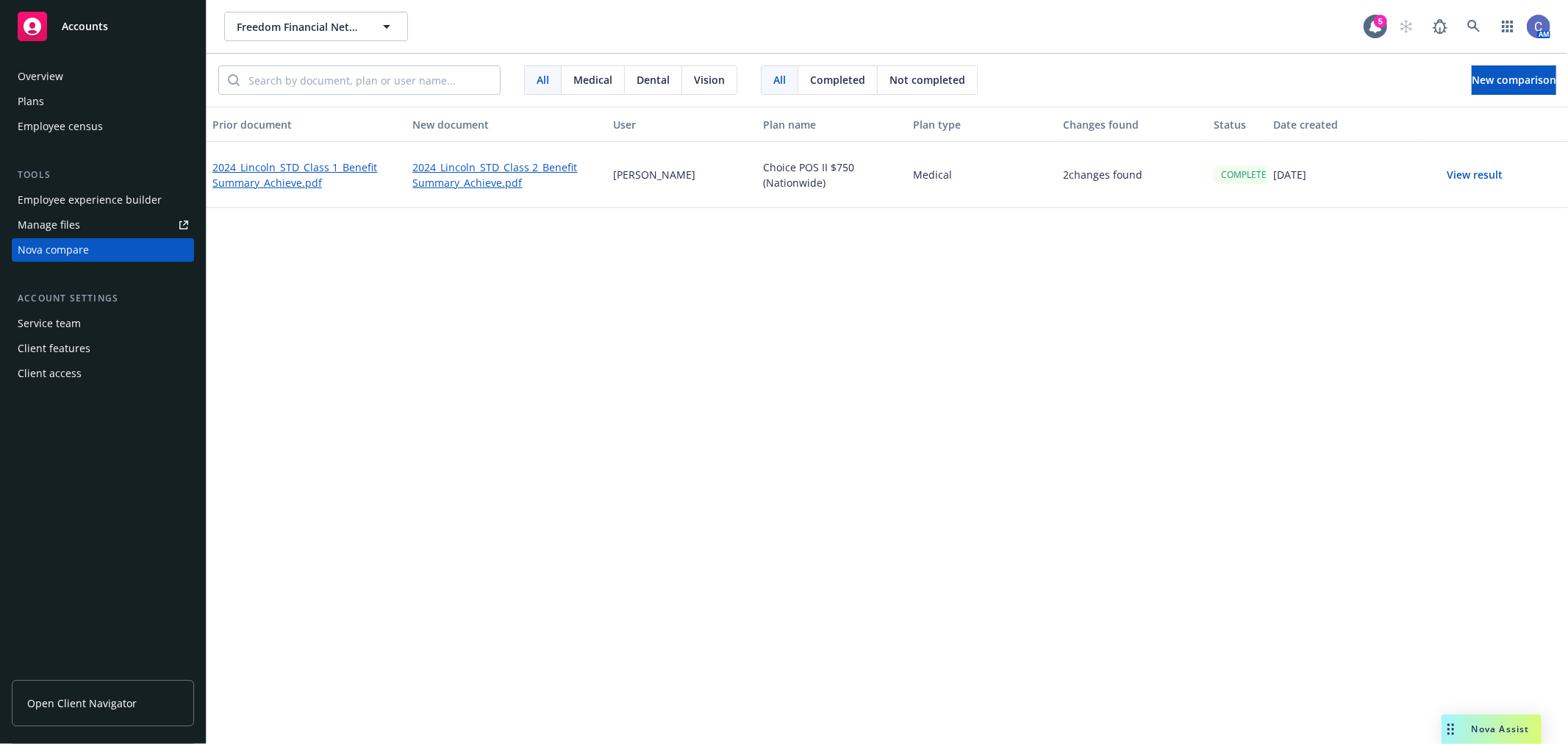
click at [1125, 402] on div "Prior document New document User Plan name Plan type Changes found Status Date …" at bounding box center [887, 425] width 1361 height 637
